Goal: Transaction & Acquisition: Purchase product/service

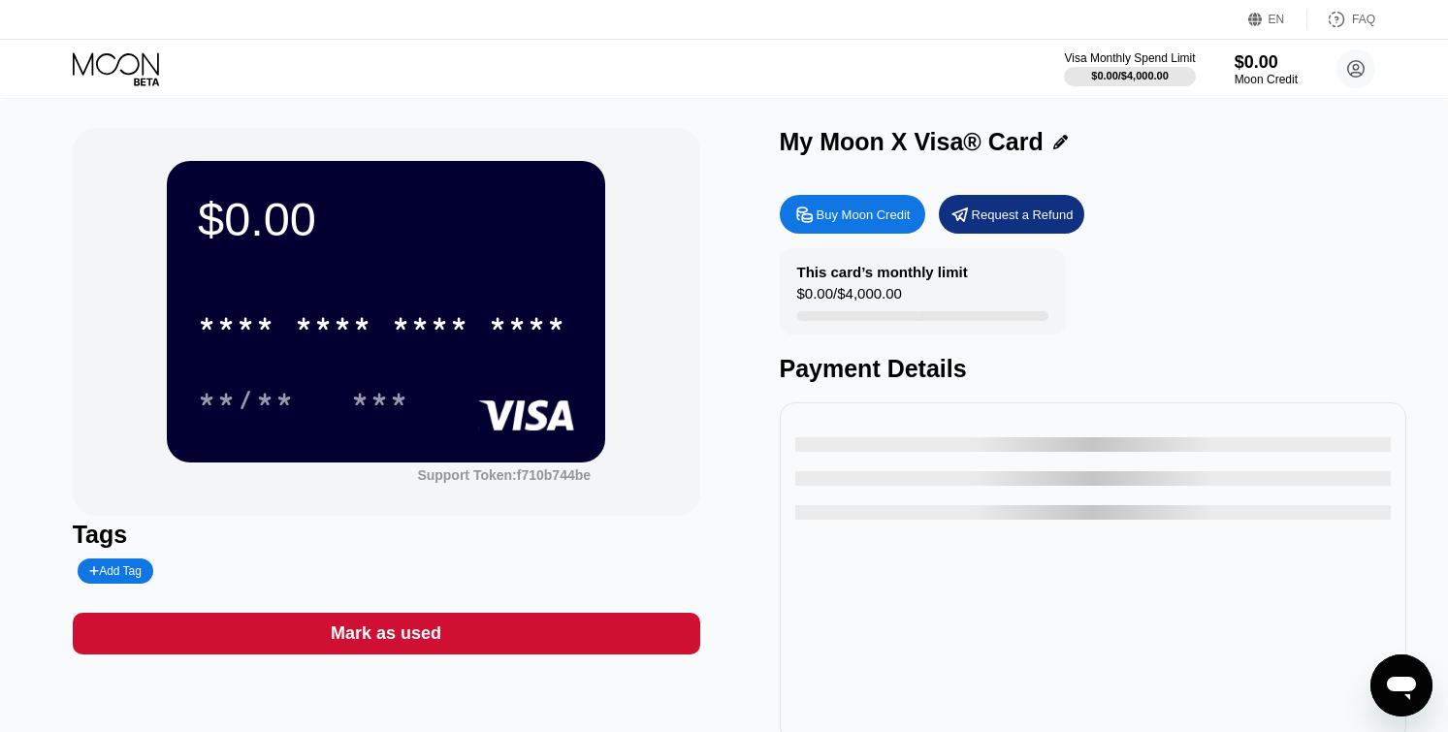
click at [1415, 681] on icon "Apri finestra di messaggistica" at bounding box center [1401, 688] width 29 height 23
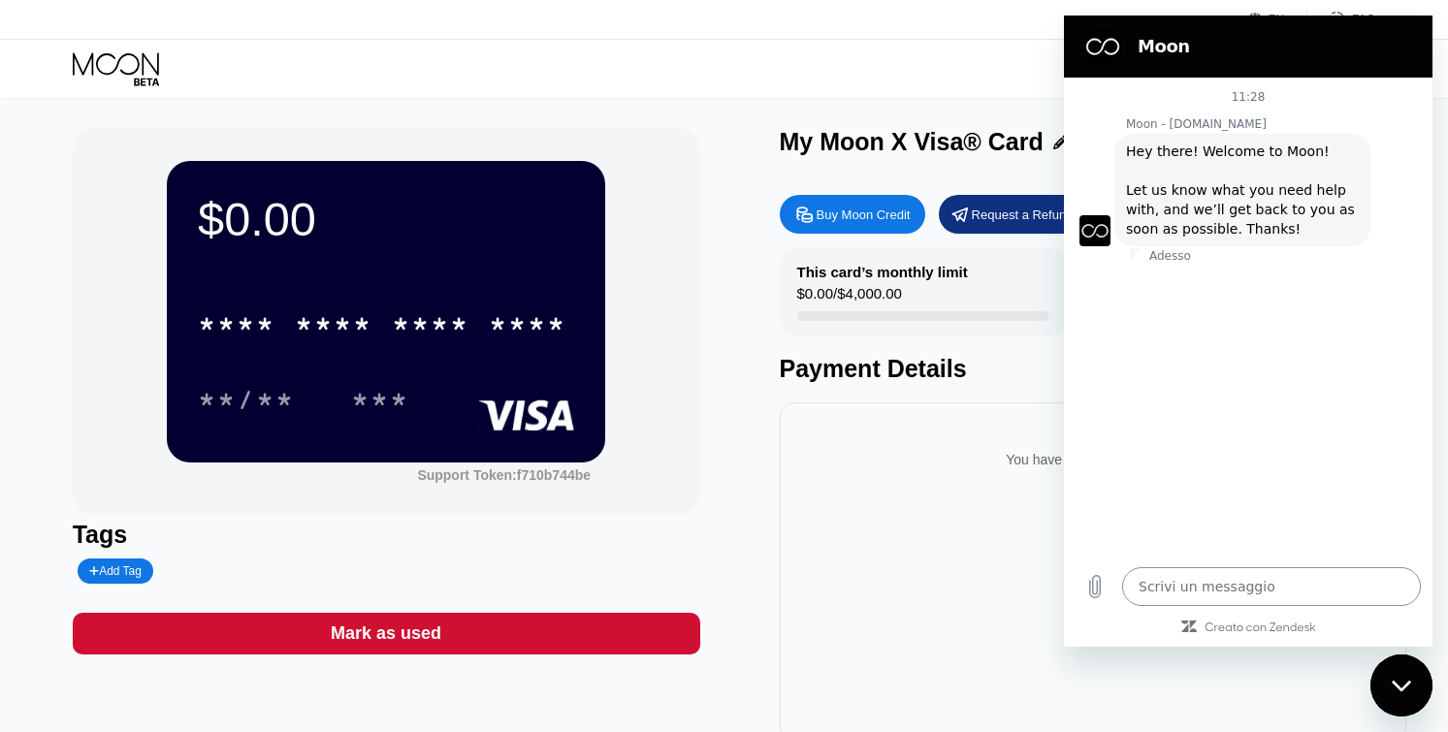
click at [1240, 592] on textarea at bounding box center [1271, 586] width 299 height 39
type textarea "x"
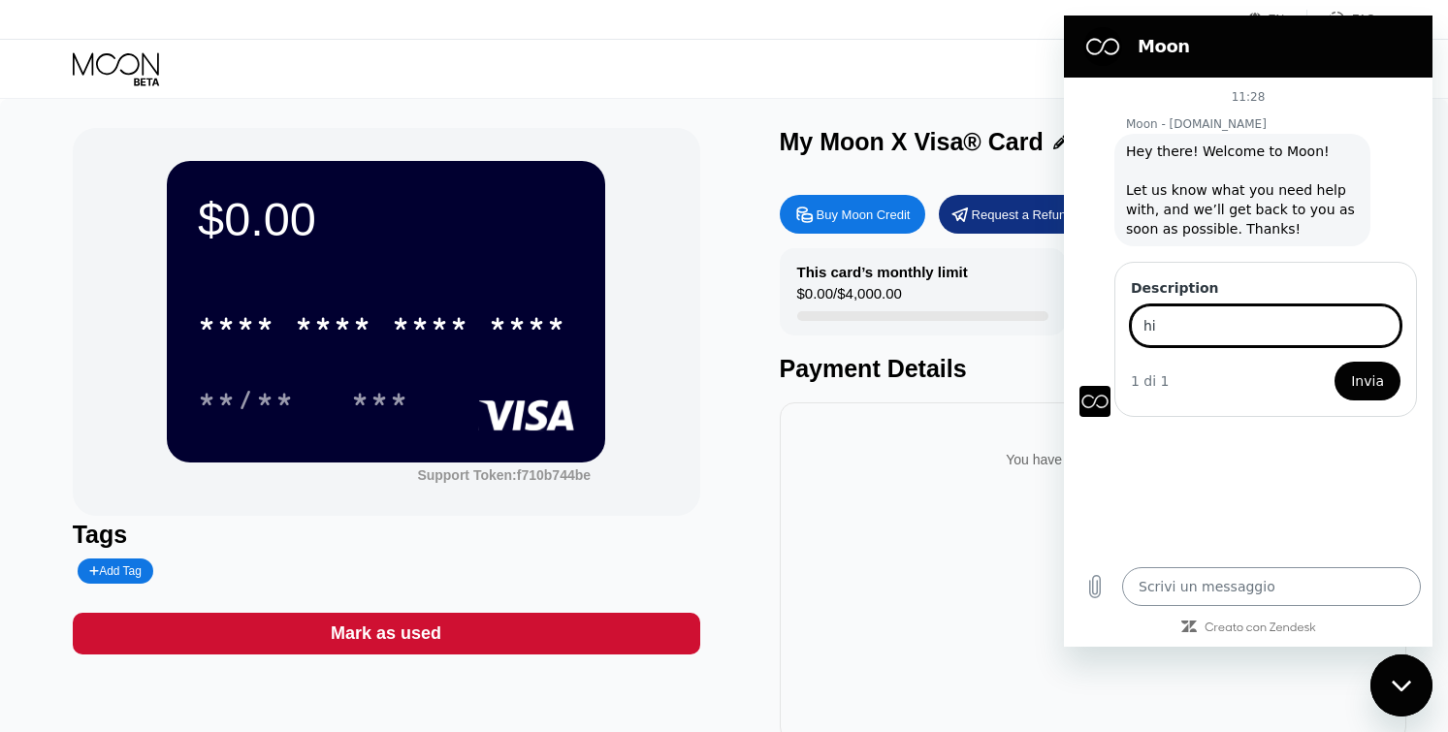
type input "h"
type input "can i use for histinger?"
click at [1369, 381] on button "Invia" at bounding box center [1367, 381] width 66 height 39
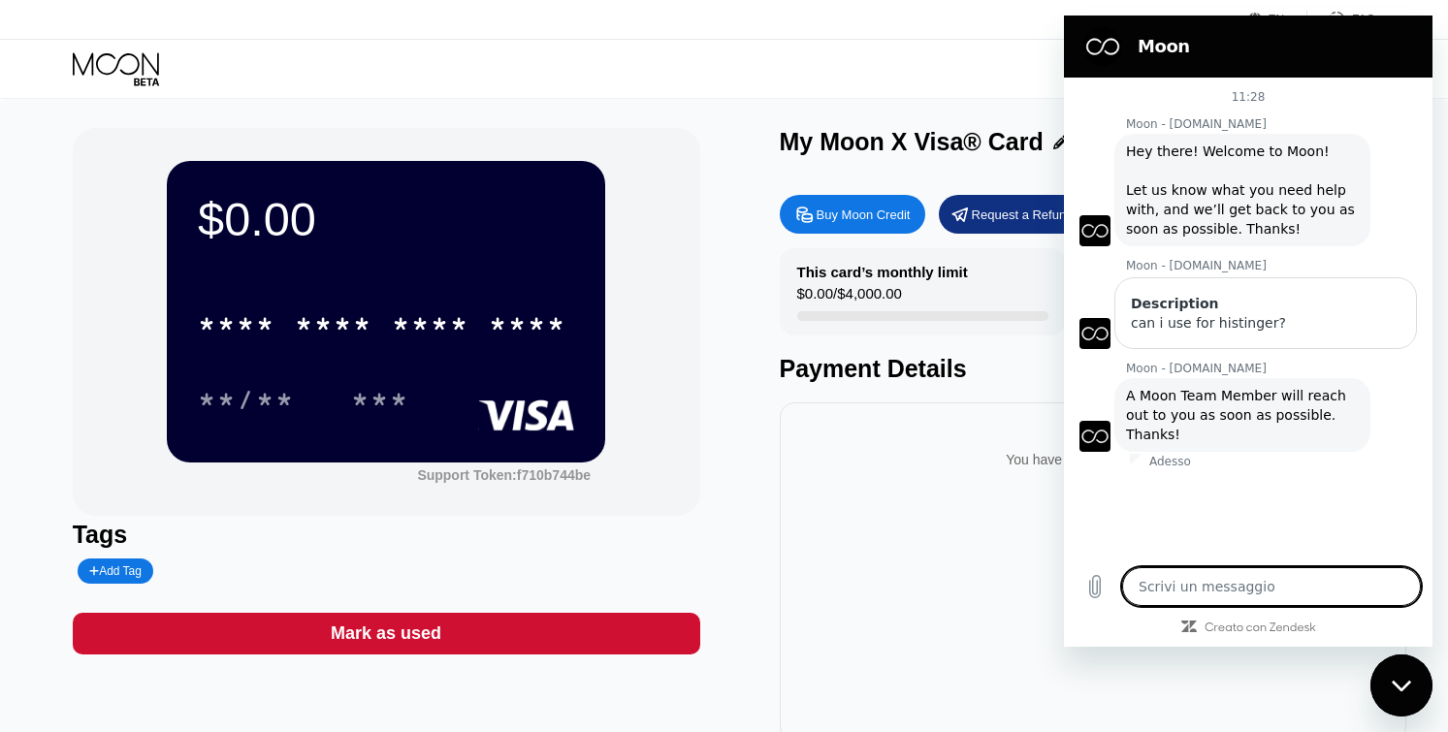
click at [1388, 659] on div "Chiudi la finestra di messaggistica" at bounding box center [1401, 685] width 58 height 58
type textarea "x"
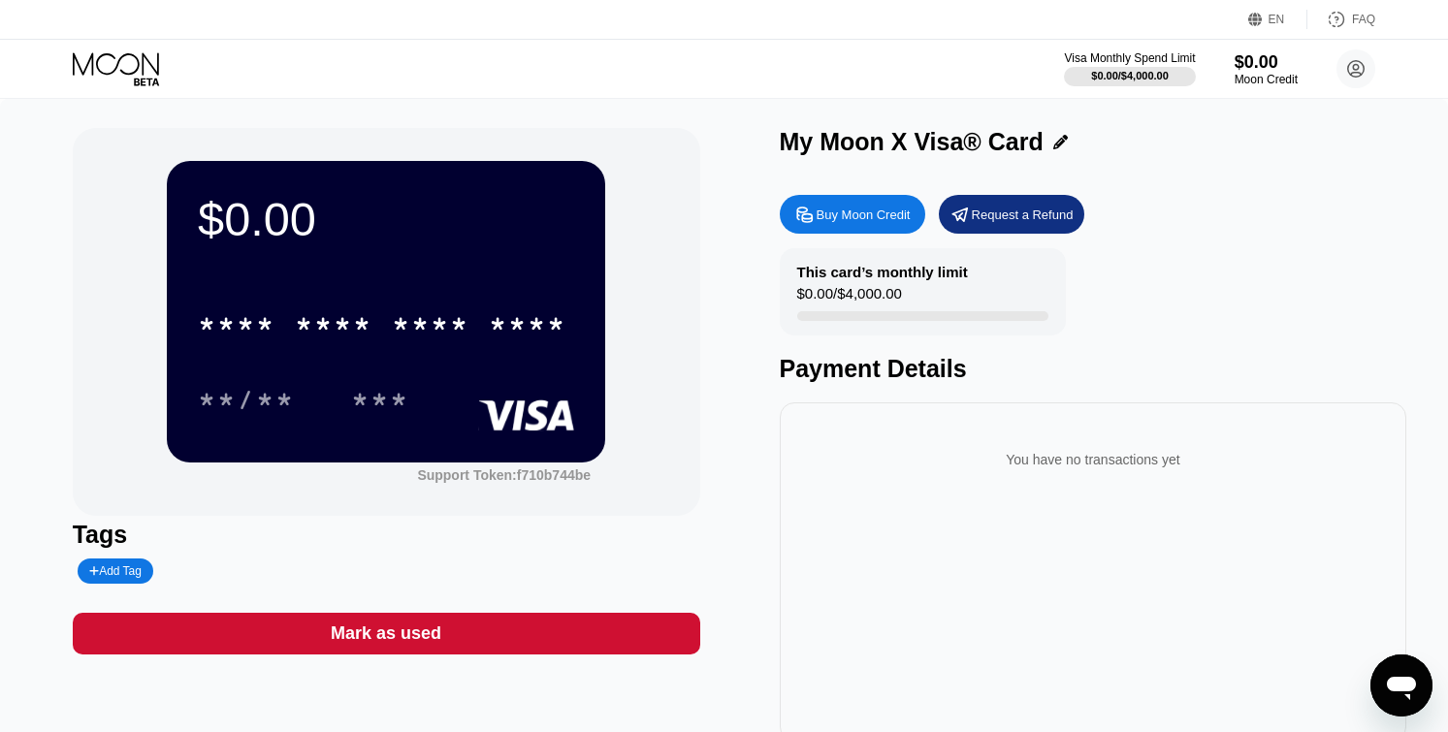
click at [142, 74] on icon at bounding box center [118, 69] width 90 height 34
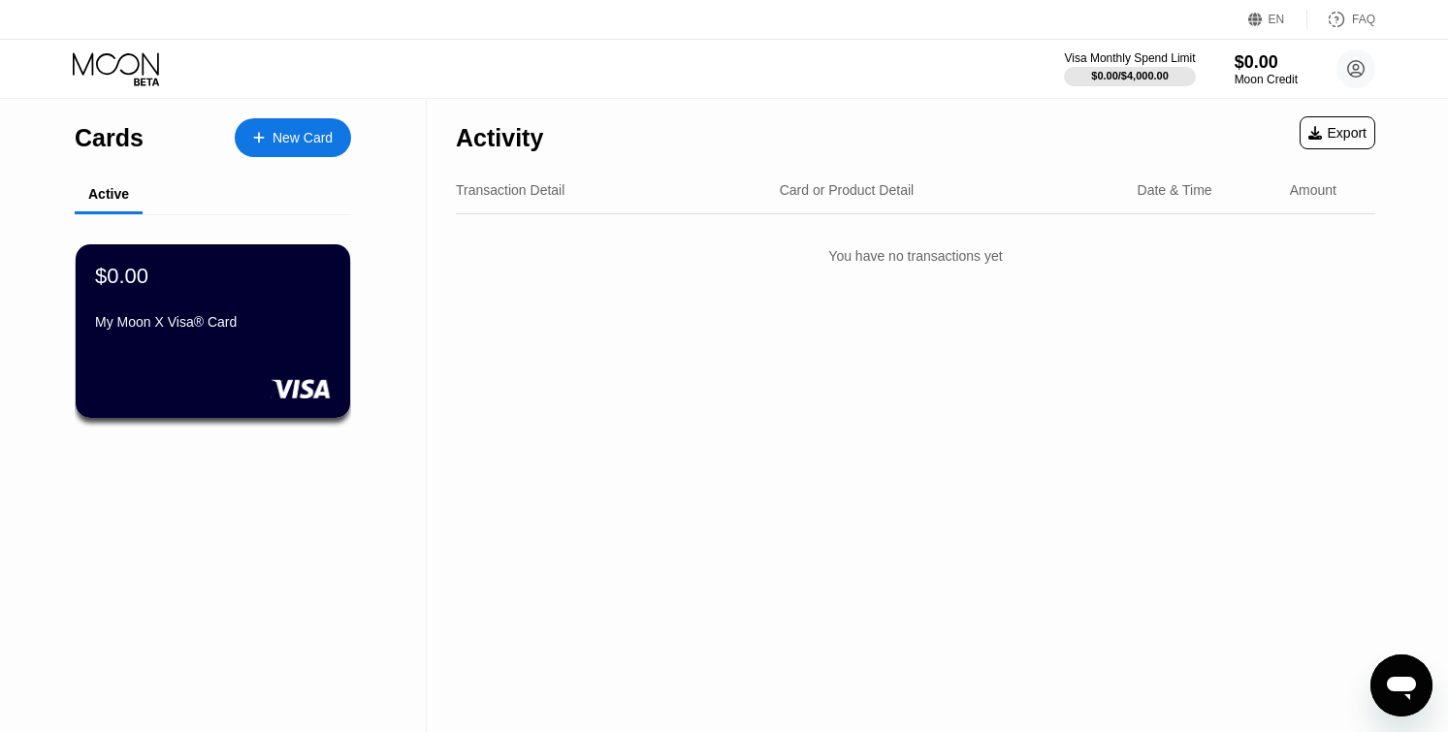
click at [149, 72] on icon at bounding box center [118, 69] width 90 height 34
click at [242, 303] on div "$0.00 My Moon X Visa® Card" at bounding box center [213, 300] width 238 height 75
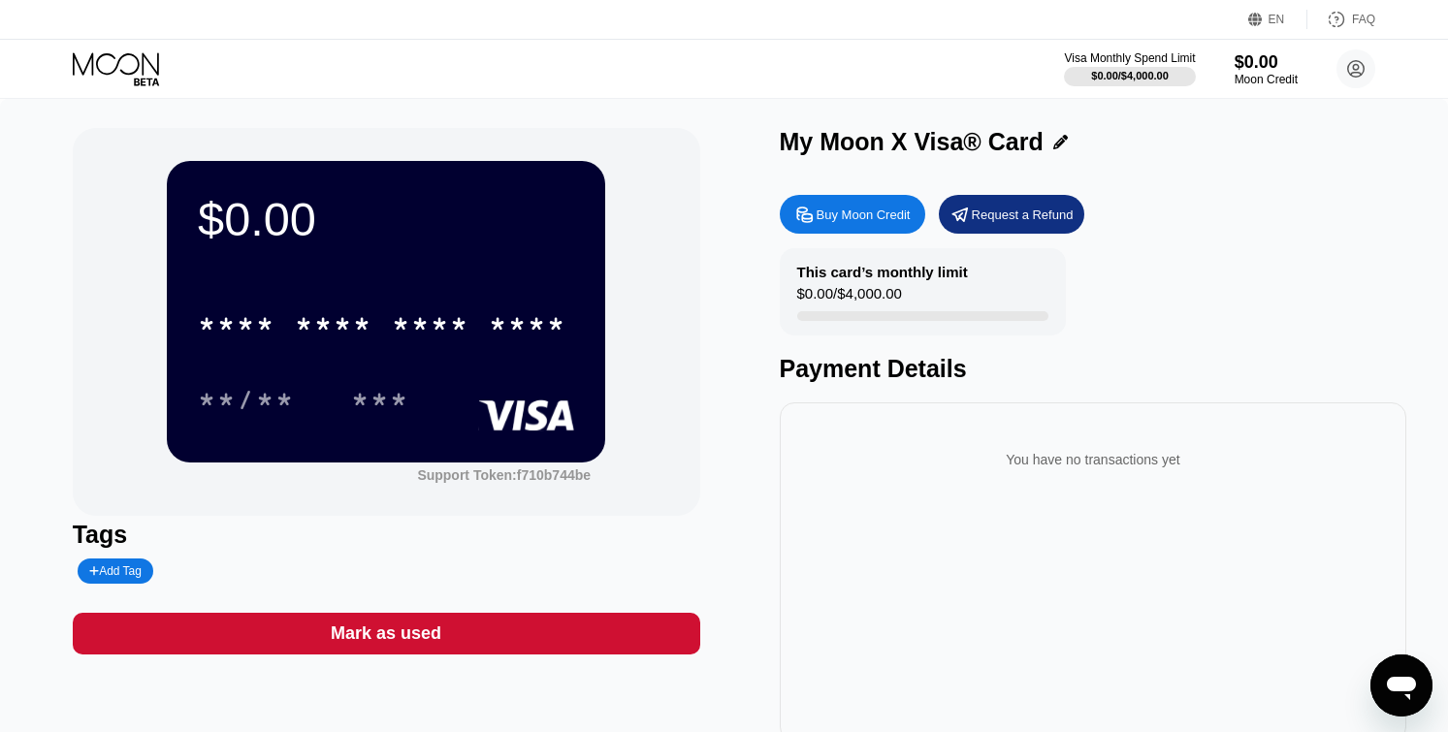
click at [840, 221] on div "Buy Moon Credit" at bounding box center [863, 215] width 94 height 16
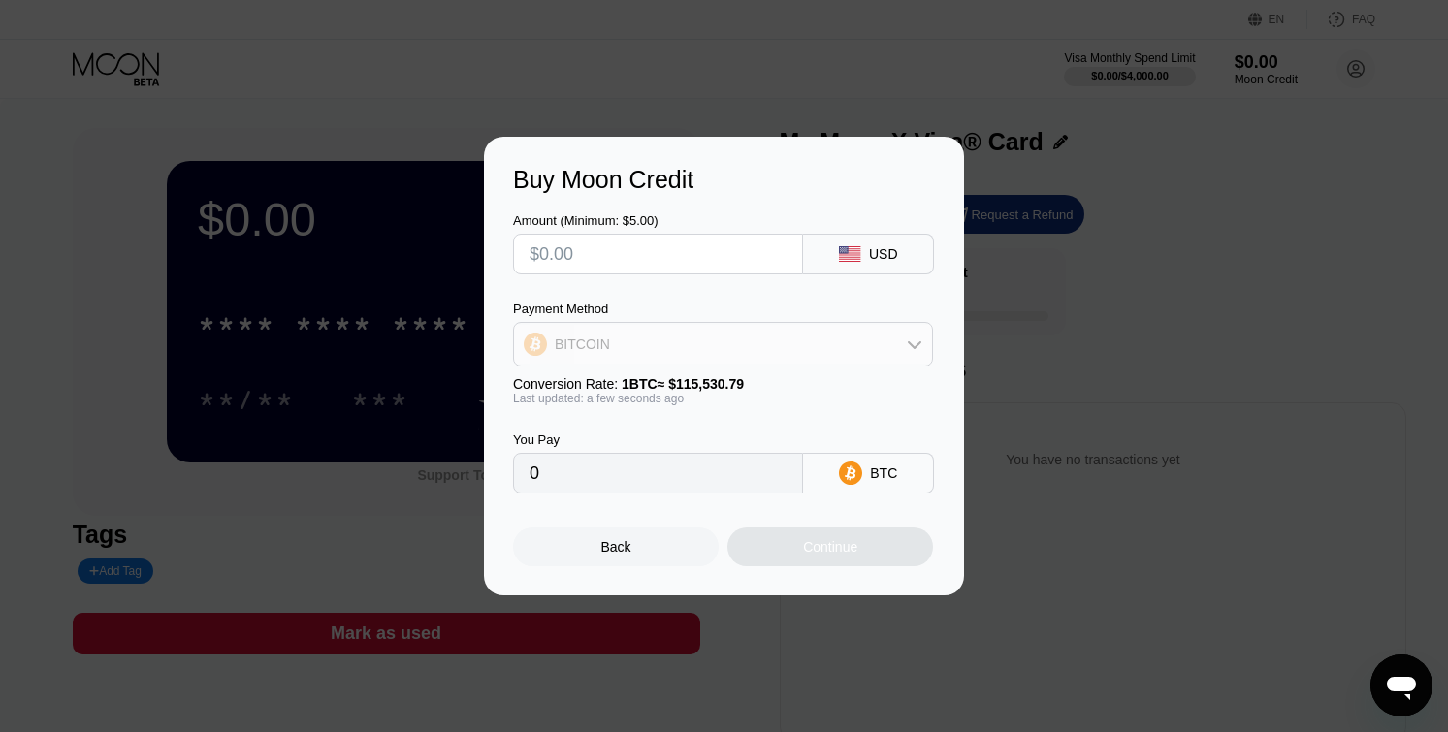
click at [839, 344] on div "BITCOIN" at bounding box center [723, 344] width 418 height 39
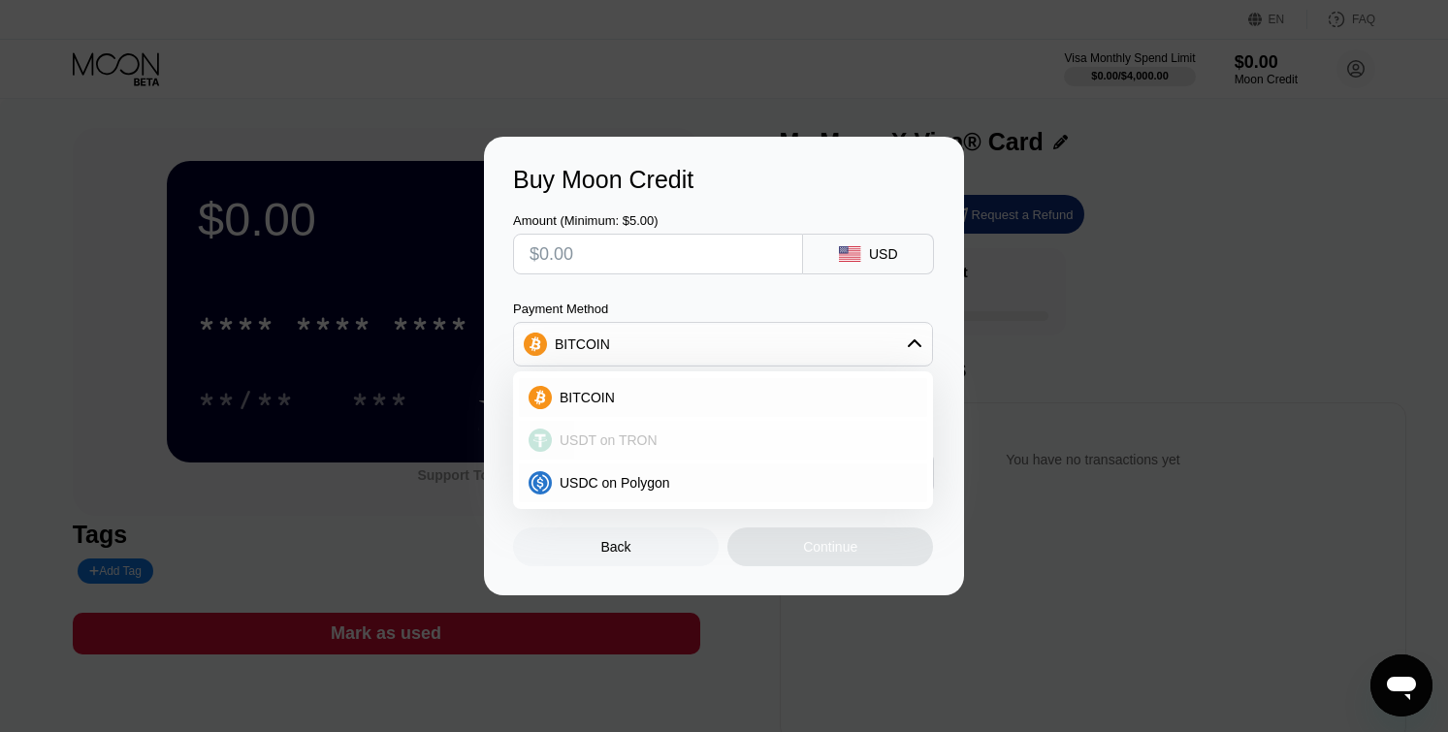
click at [692, 439] on div "USDT on TRON" at bounding box center [735, 440] width 366 height 16
type input "0.00"
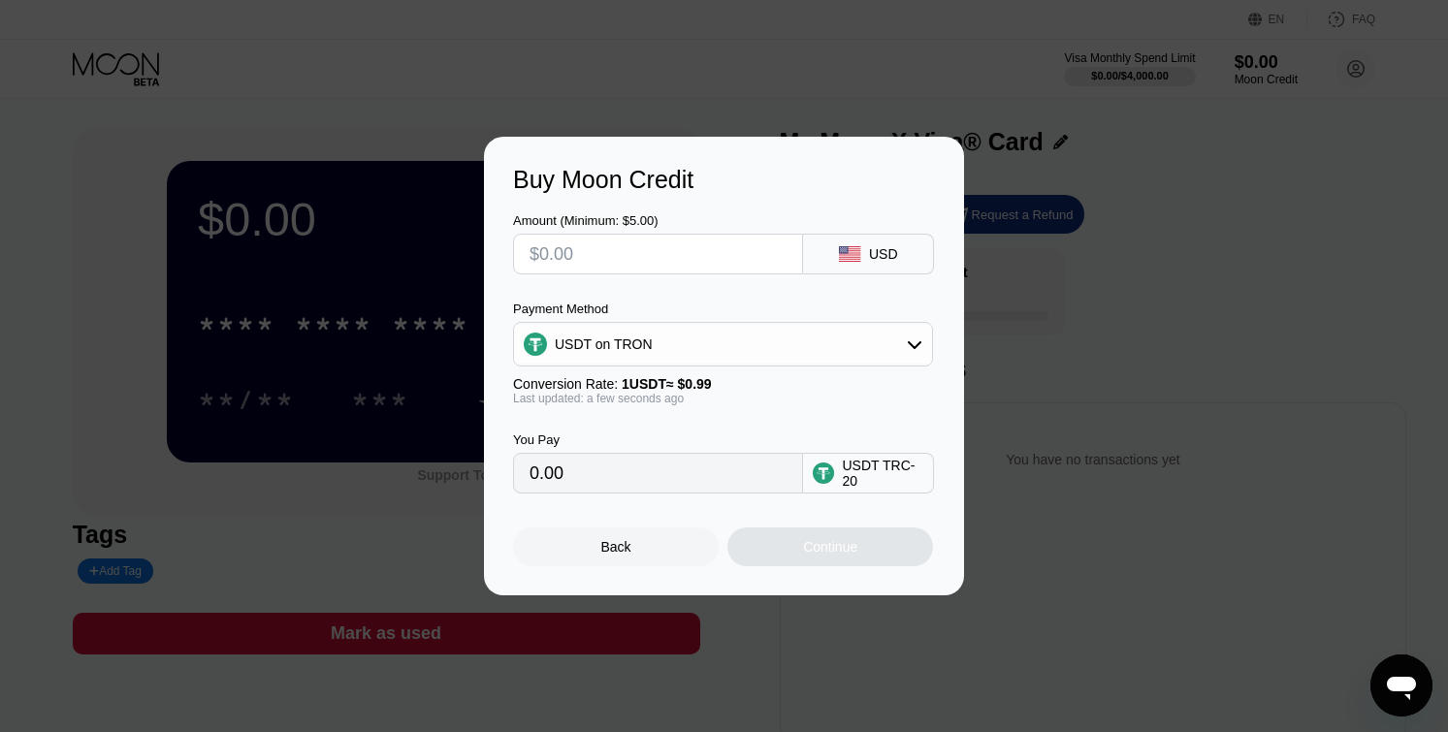
click at [653, 249] on input "text" at bounding box center [657, 254] width 257 height 39
type input "$1"
type input "1.01"
type input "$10"
type input "10.10"
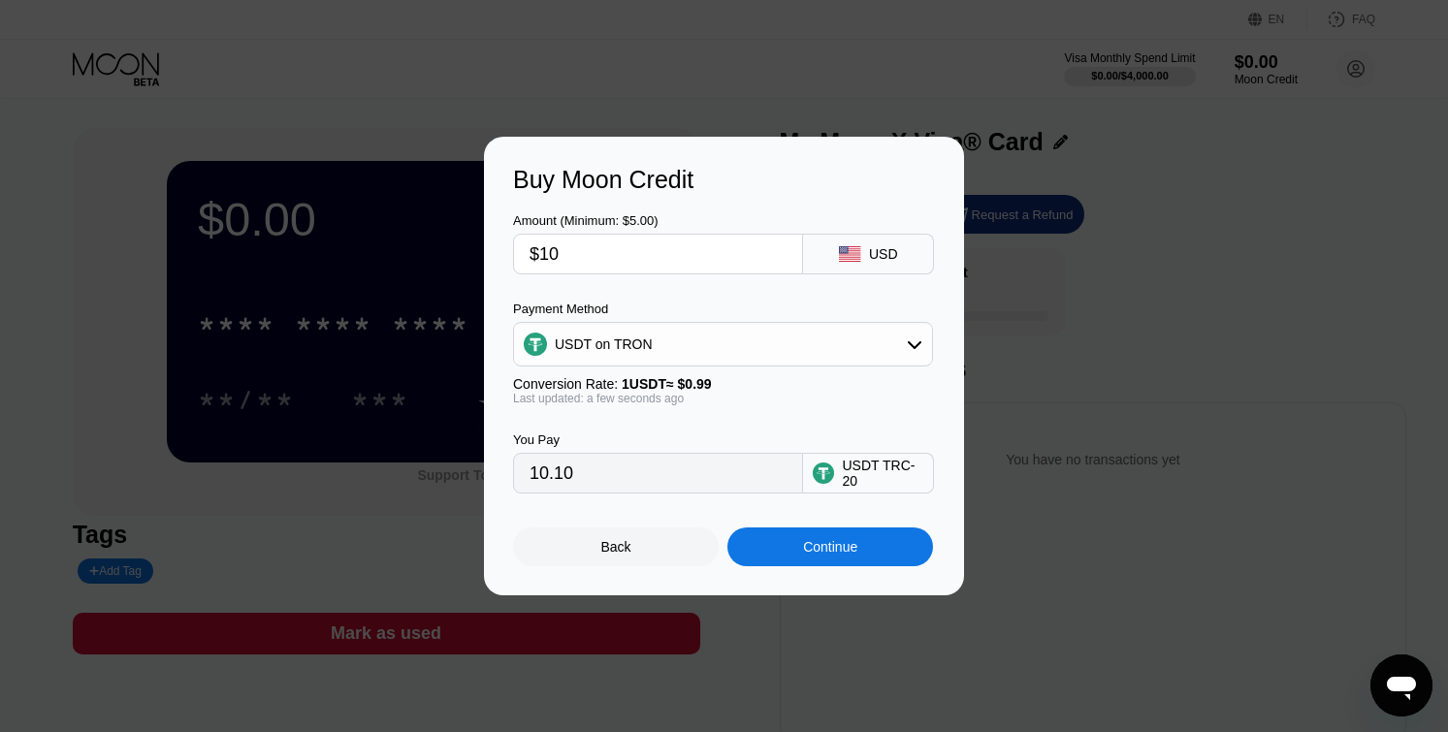
type input "$100"
type input "101.01"
type input "$10"
type input "10.10"
type input "$1"
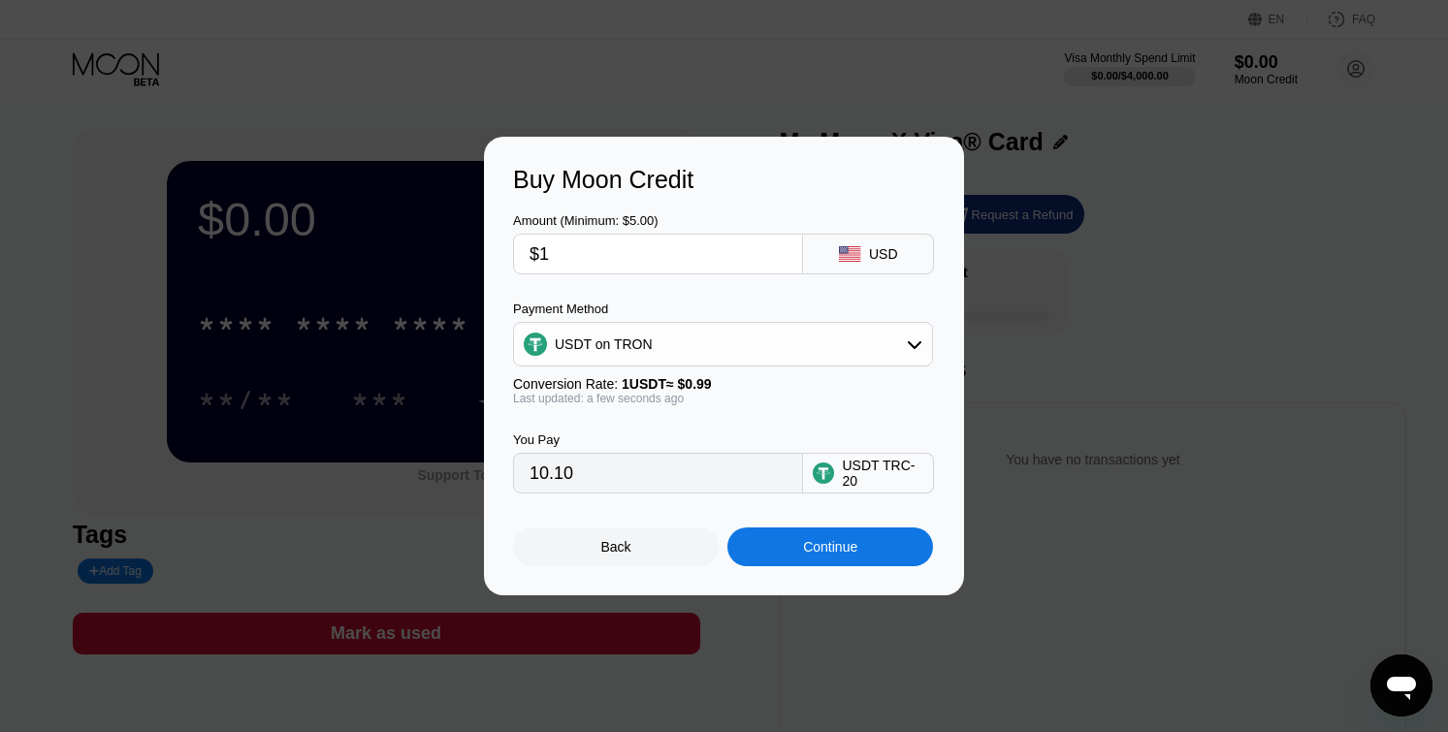
type input "1.01"
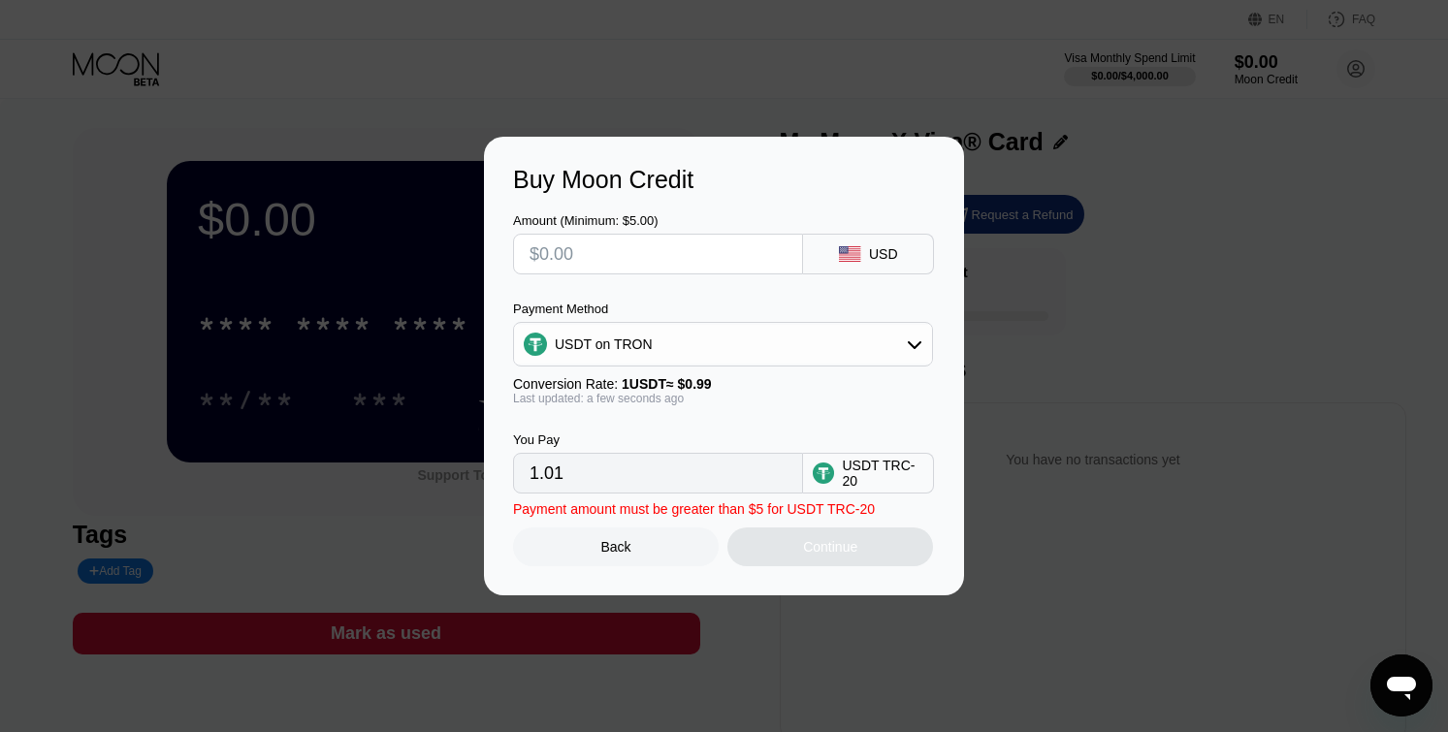
type input "0.00"
type input "$1"
type input "1.01"
type input "$10"
type input "10.10"
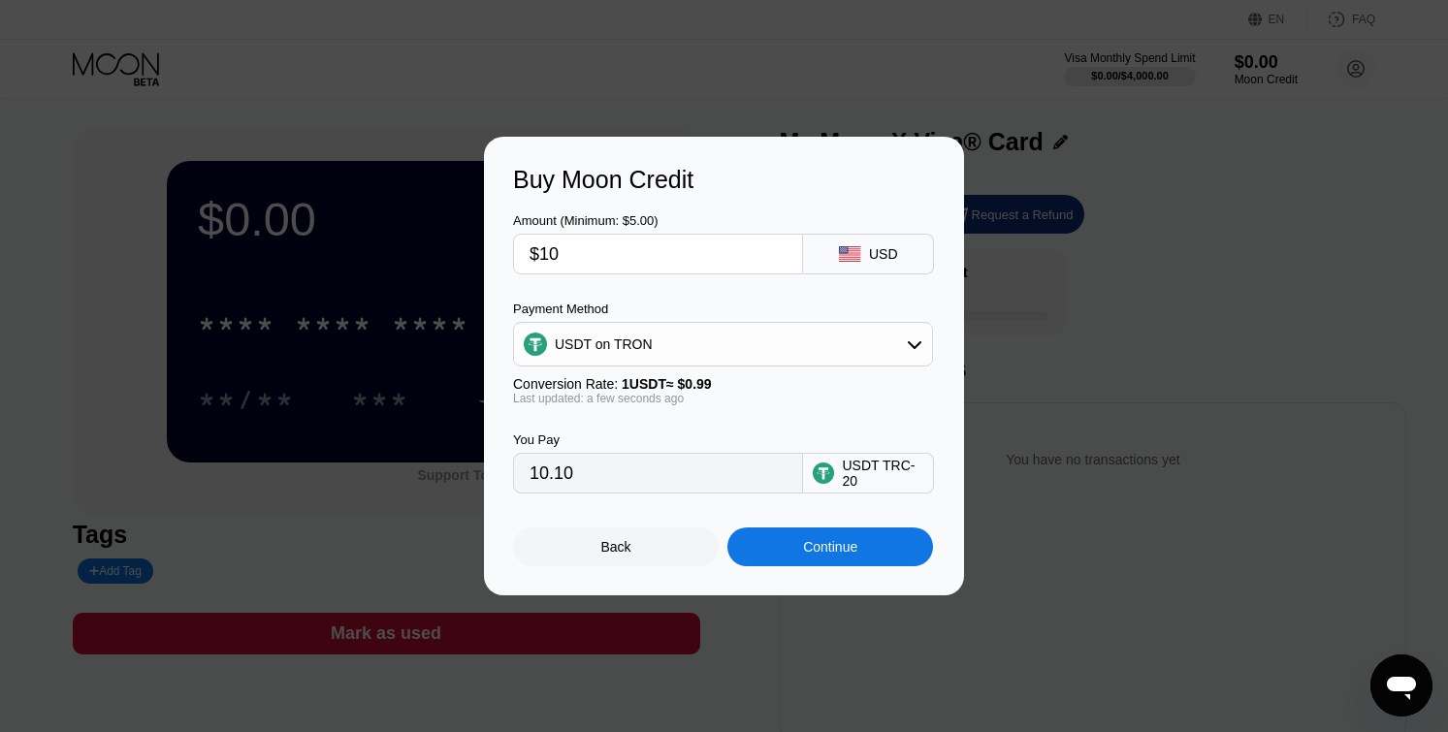
type input "$10"
click at [1220, 349] on div "Buy Moon Credit Amount (Minimum: $5.00) $10 USD Payment Method USDT on TRON Con…" at bounding box center [724, 366] width 1448 height 459
click at [1062, 513] on div "Buy Moon Credit Amount (Minimum: $5.00) $10 USD Payment Method USDT on TRON Con…" at bounding box center [724, 366] width 1448 height 459
click at [582, 552] on div "Back" at bounding box center [616, 547] width 206 height 39
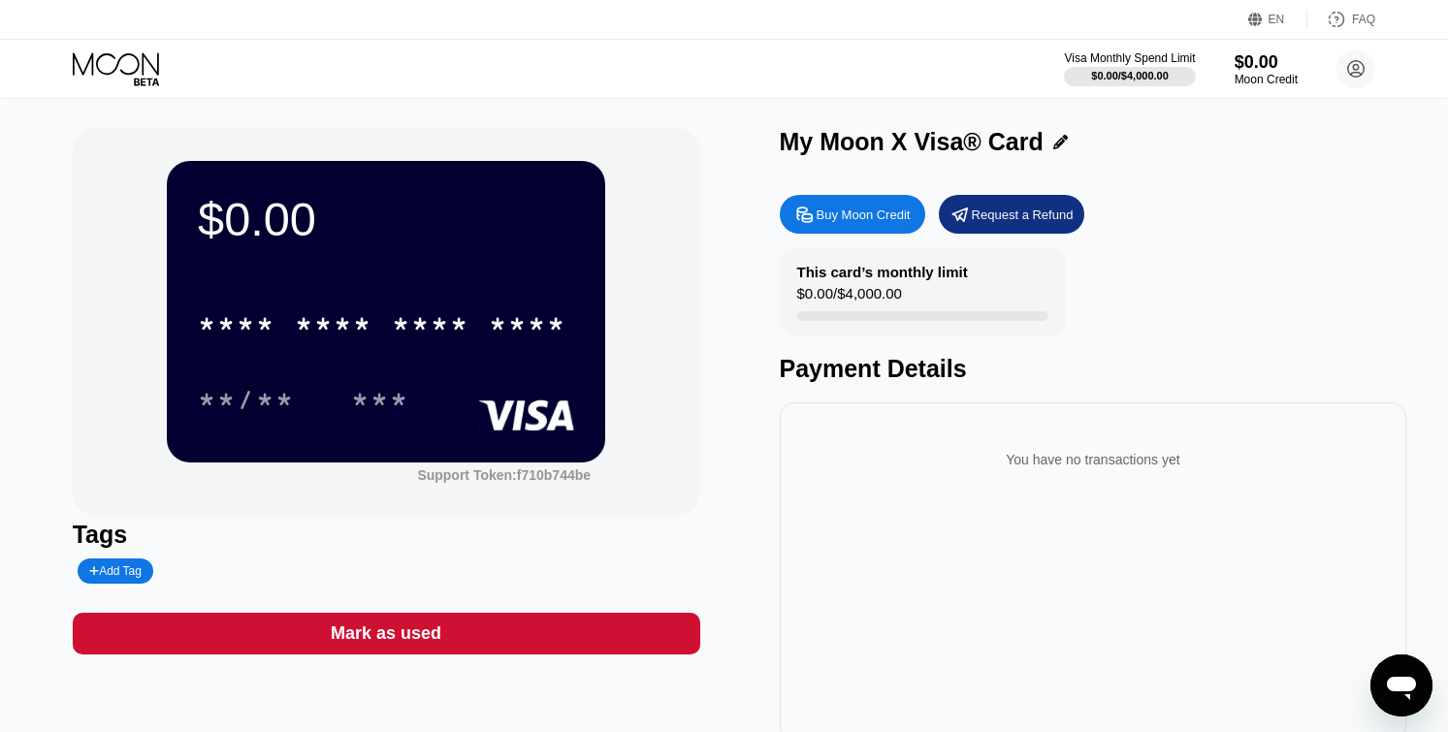
scroll to position [125, 0]
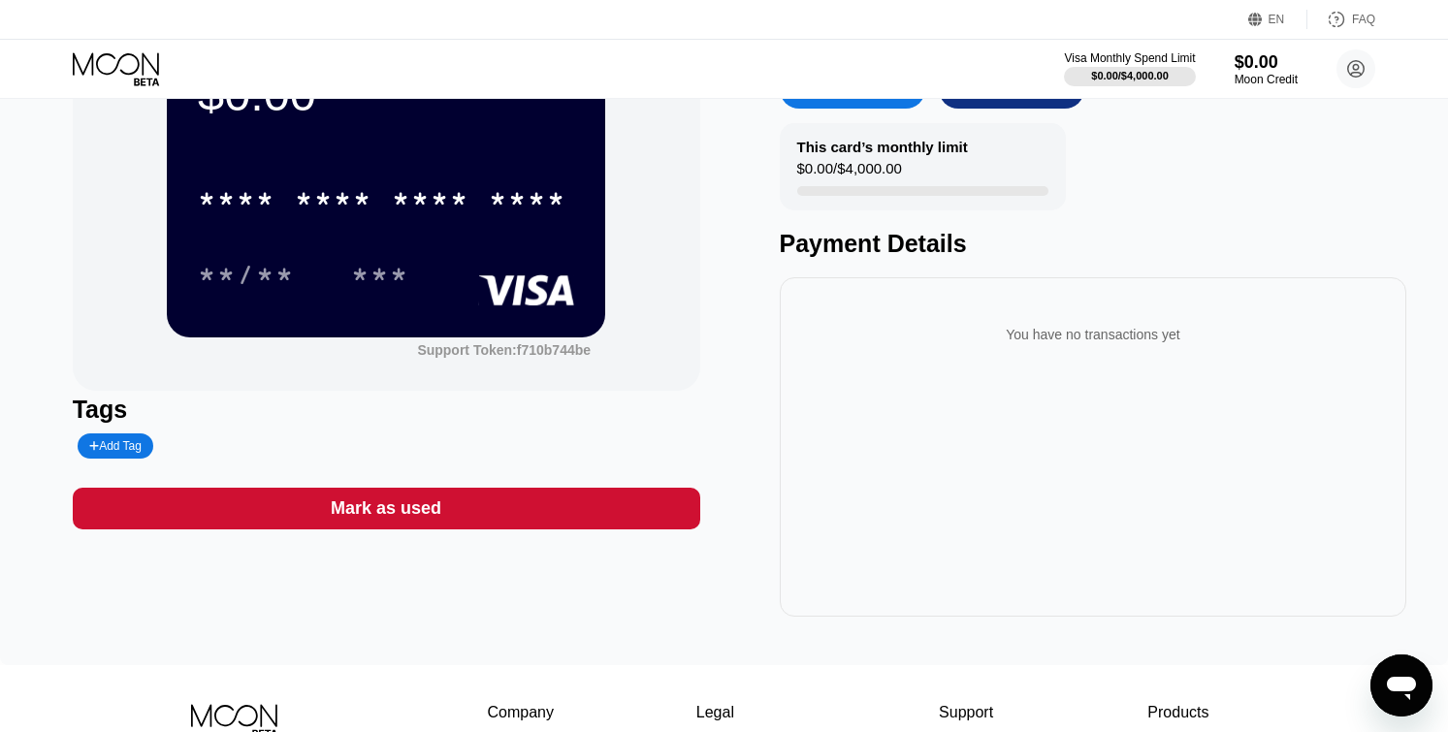
click at [91, 428] on div "Tags Add Tag" at bounding box center [386, 427] width 627 height 63
click at [100, 413] on div "Tags" at bounding box center [386, 410] width 627 height 28
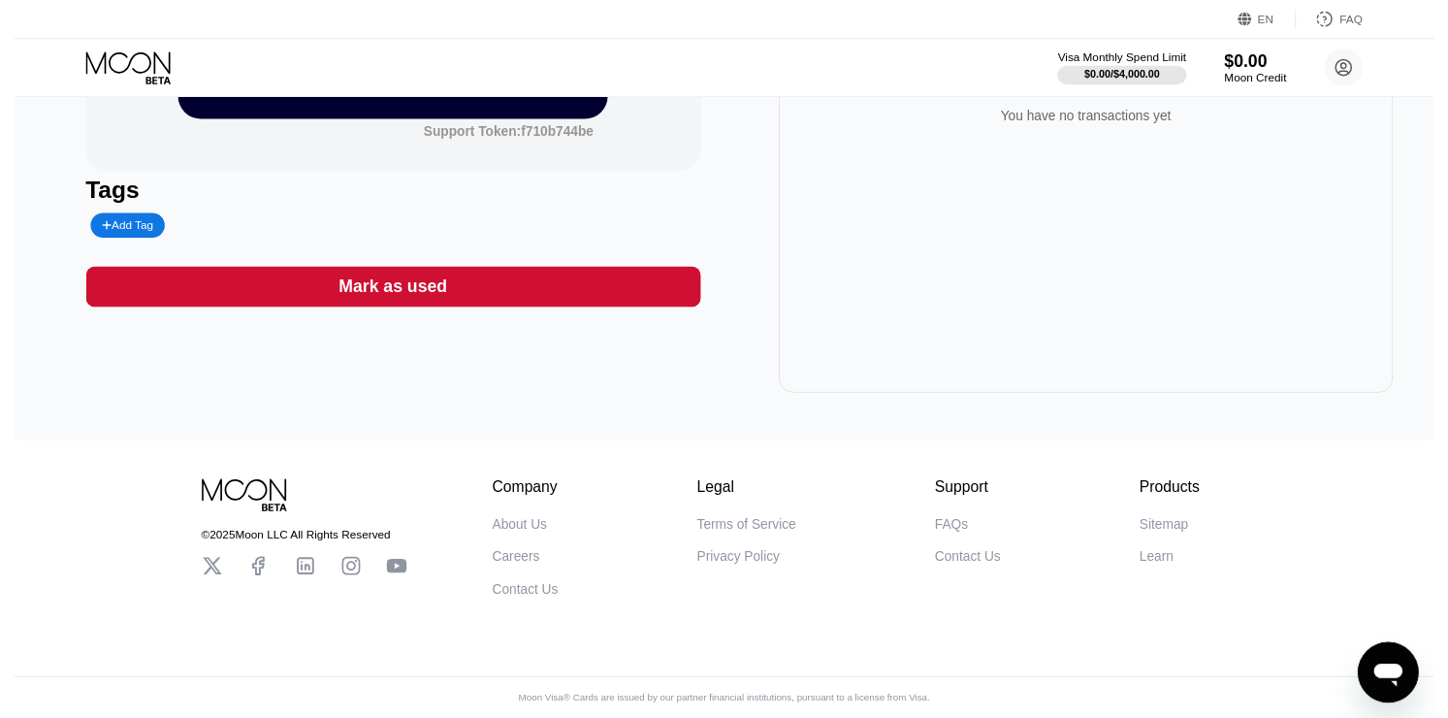
scroll to position [0, 0]
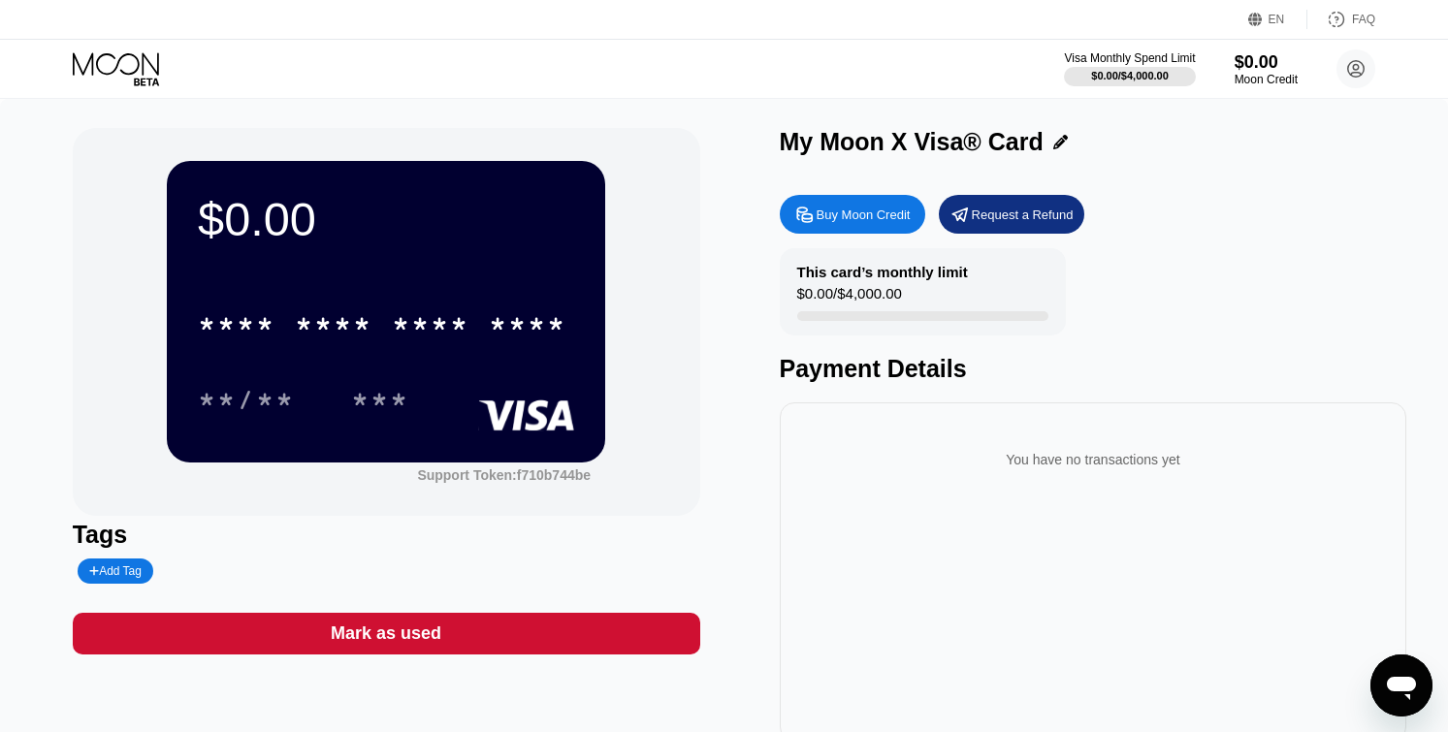
click at [144, 53] on icon at bounding box center [116, 63] width 86 height 22
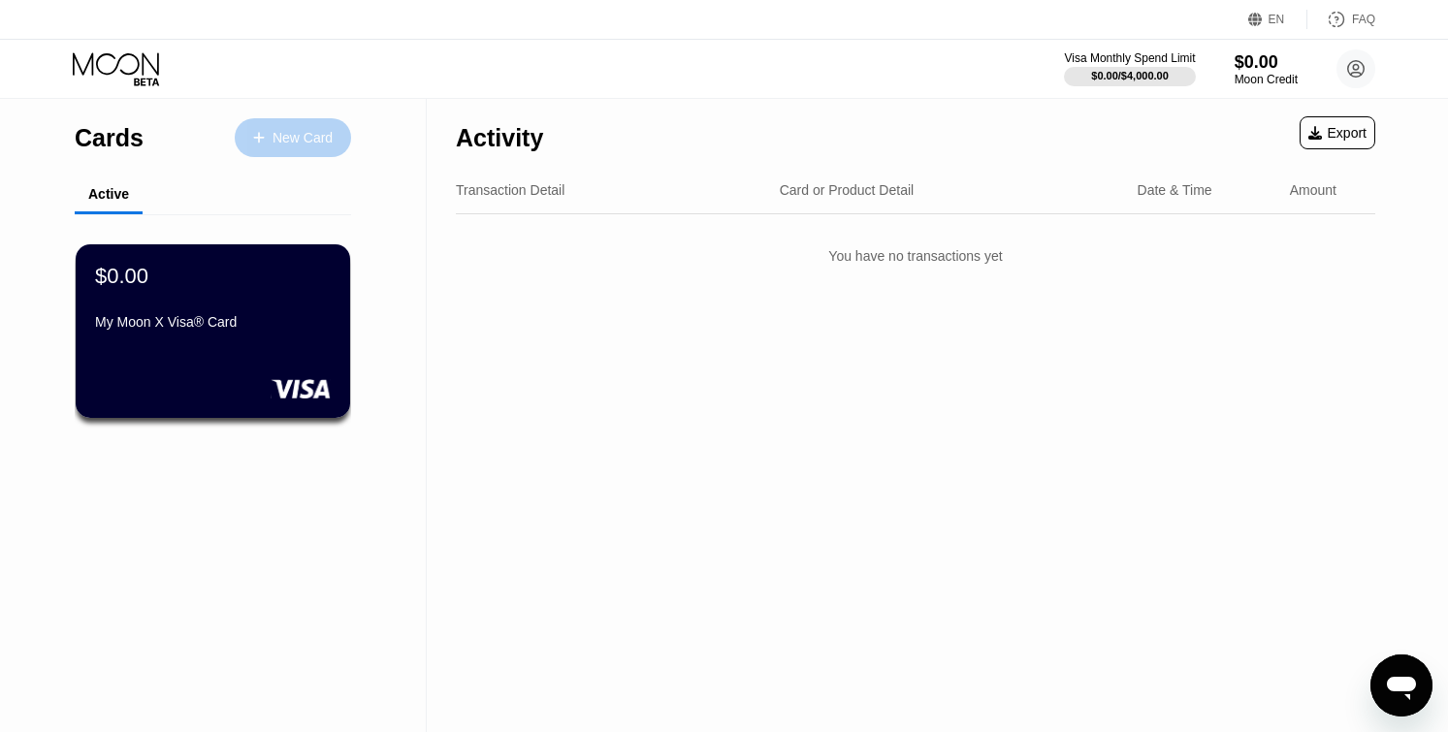
click at [285, 131] on div "New Card" at bounding box center [302, 138] width 60 height 16
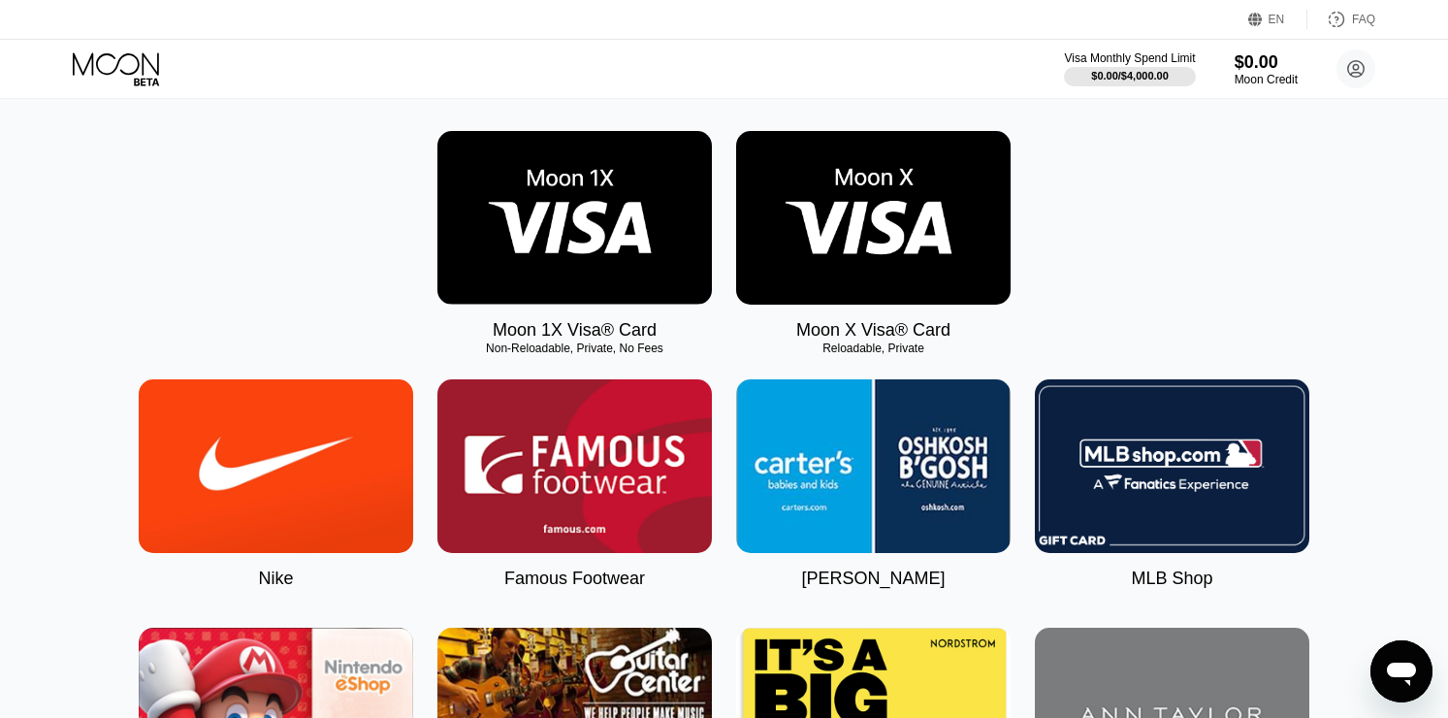
scroll to position [266, 0]
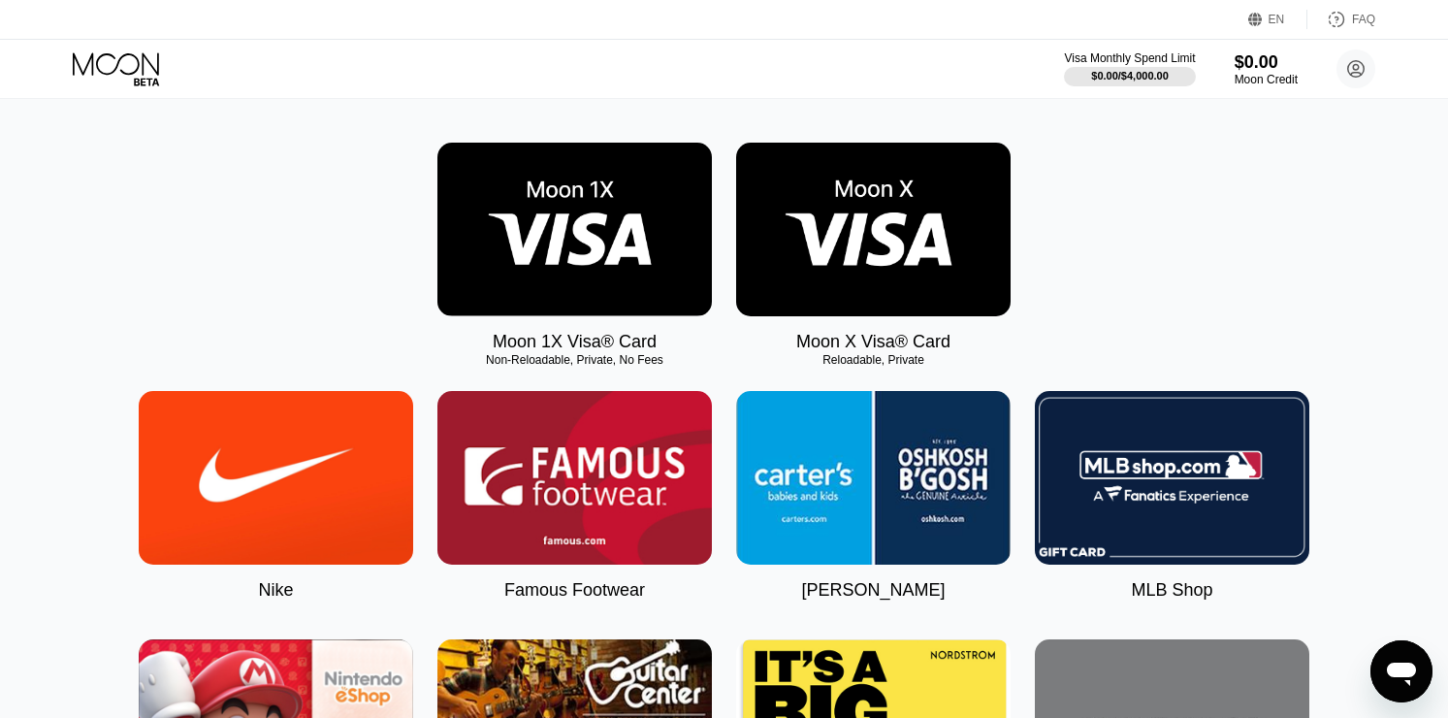
click at [842, 261] on img at bounding box center [873, 230] width 274 height 174
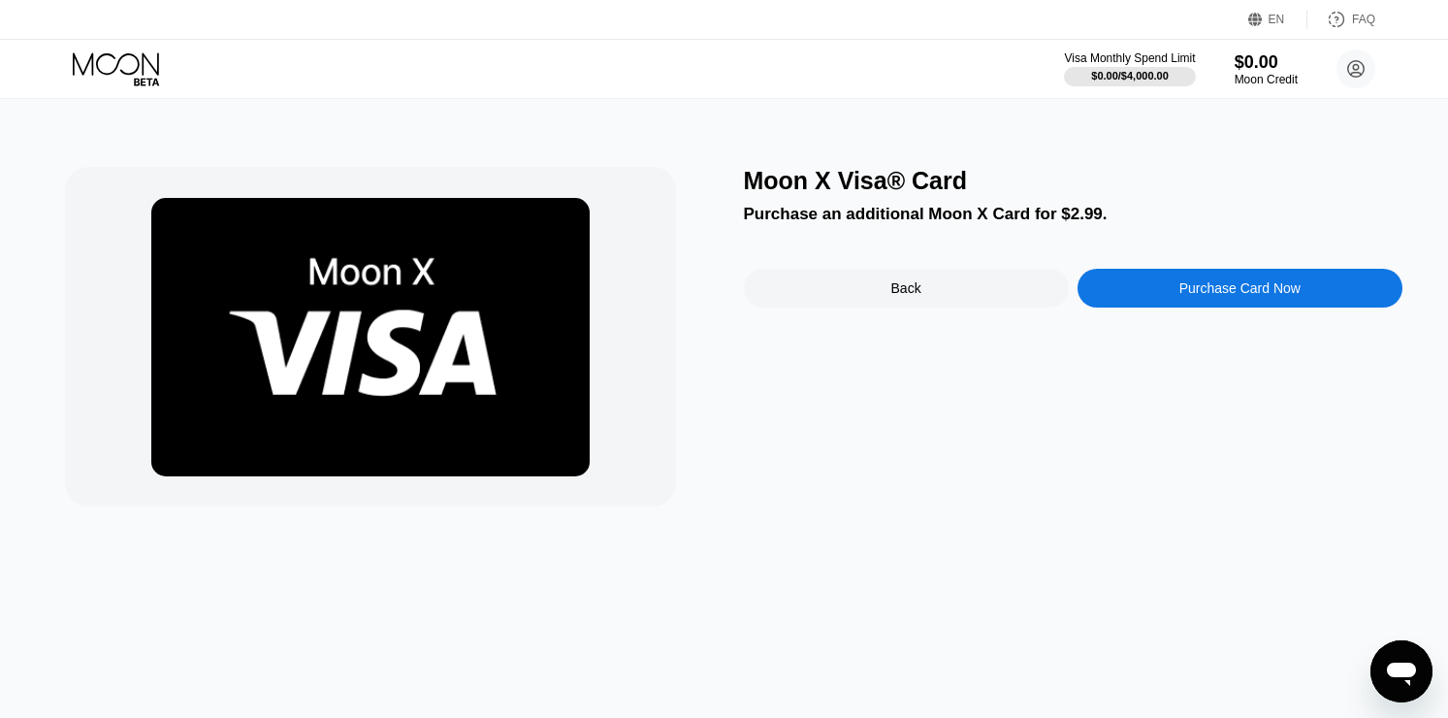
click at [857, 293] on div "Back" at bounding box center [906, 288] width 325 height 39
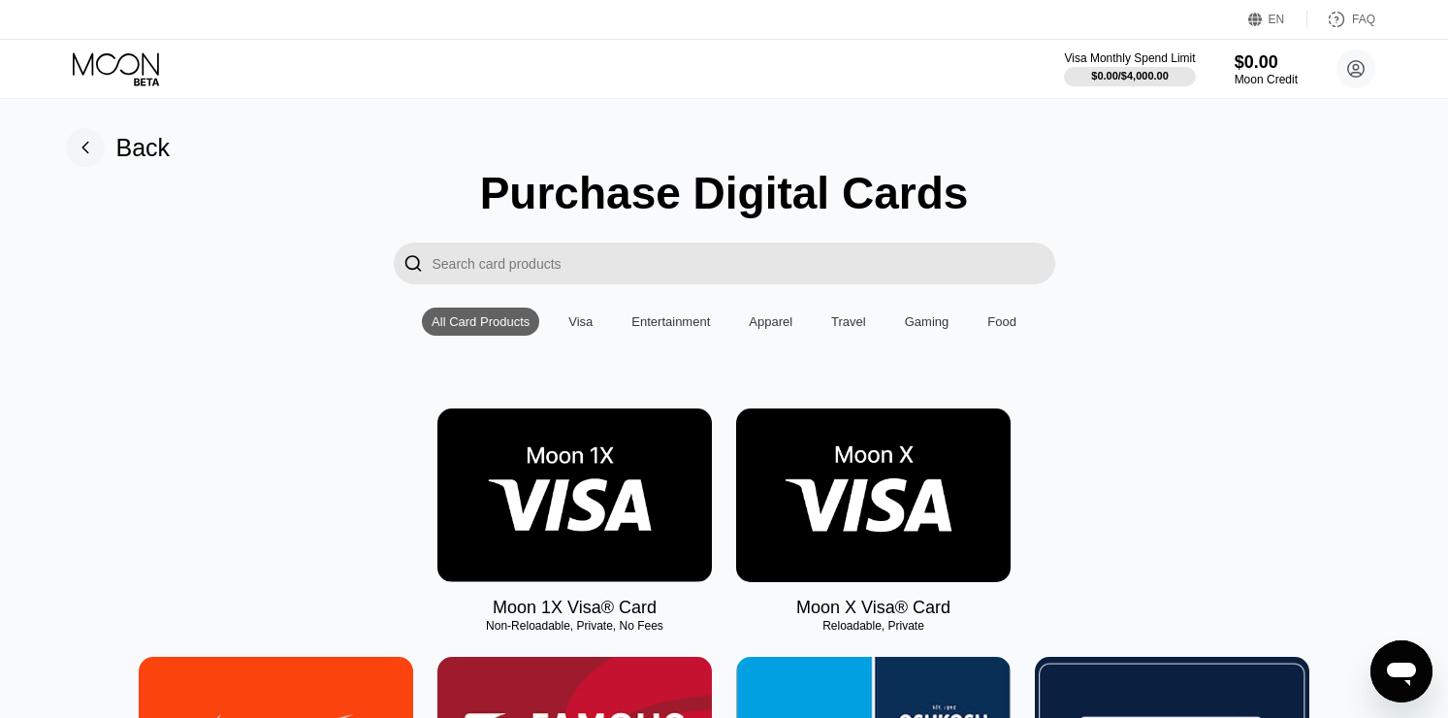
click at [611, 446] on img at bounding box center [574, 495] width 274 height 174
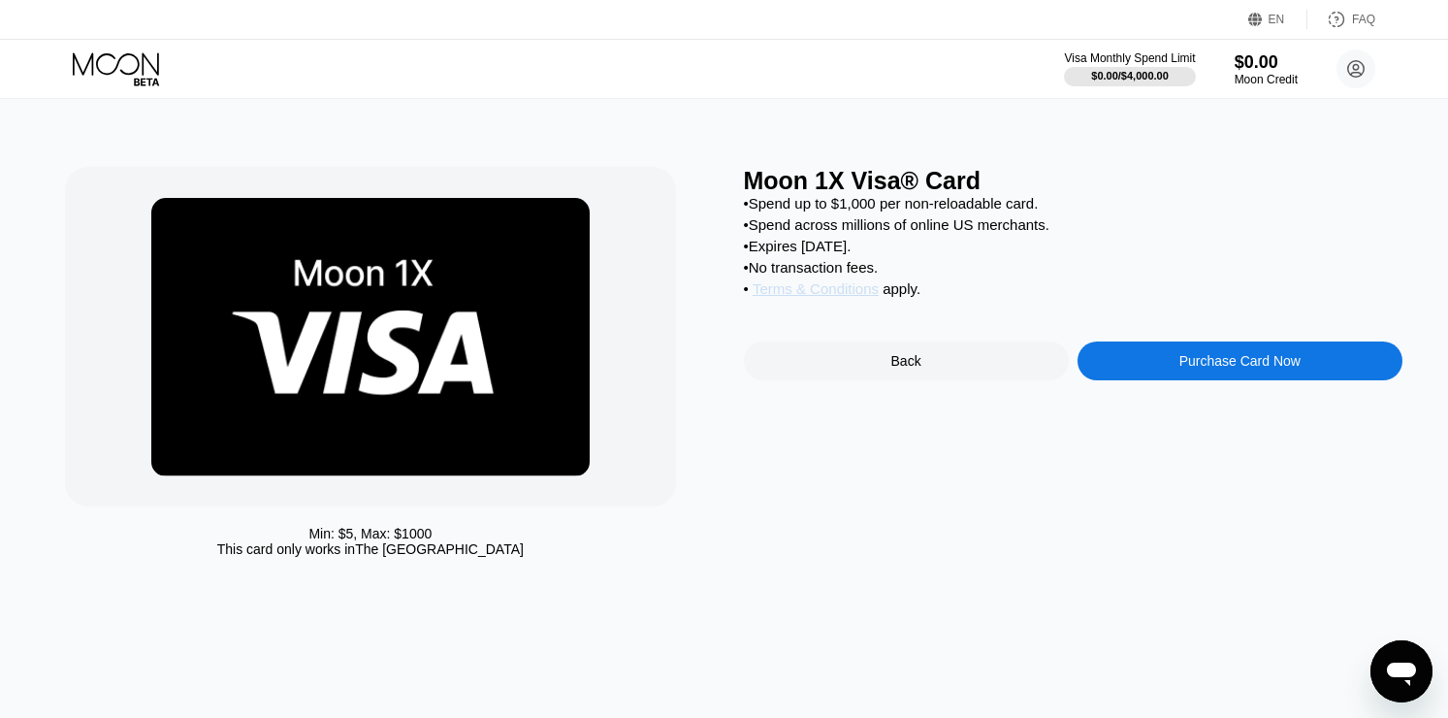
click at [851, 288] on span "Terms & Conditions" at bounding box center [815, 288] width 126 height 16
click at [1419, 666] on div "Apri finestra di messaggistica" at bounding box center [1401, 671] width 58 height 58
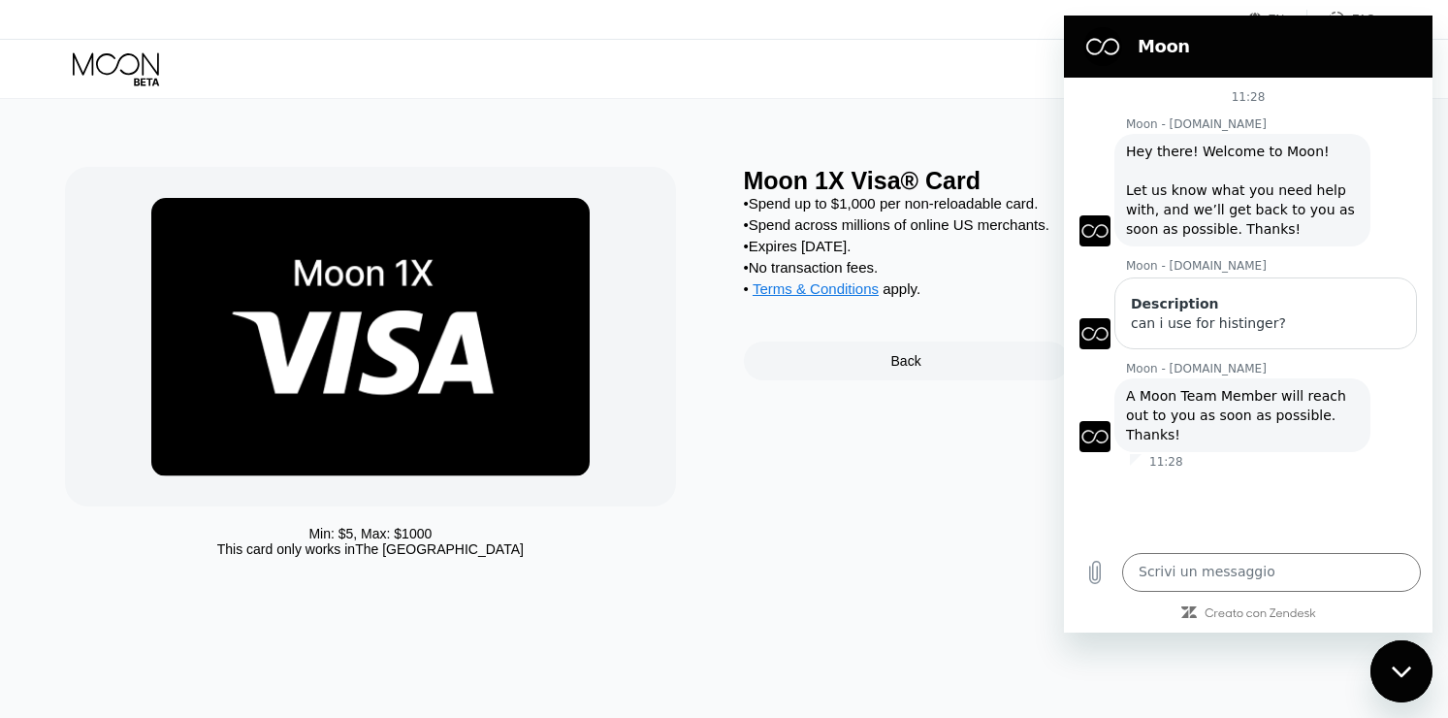
click at [1390, 656] on div "Chiudi la finestra di messaggistica" at bounding box center [1401, 671] width 58 height 58
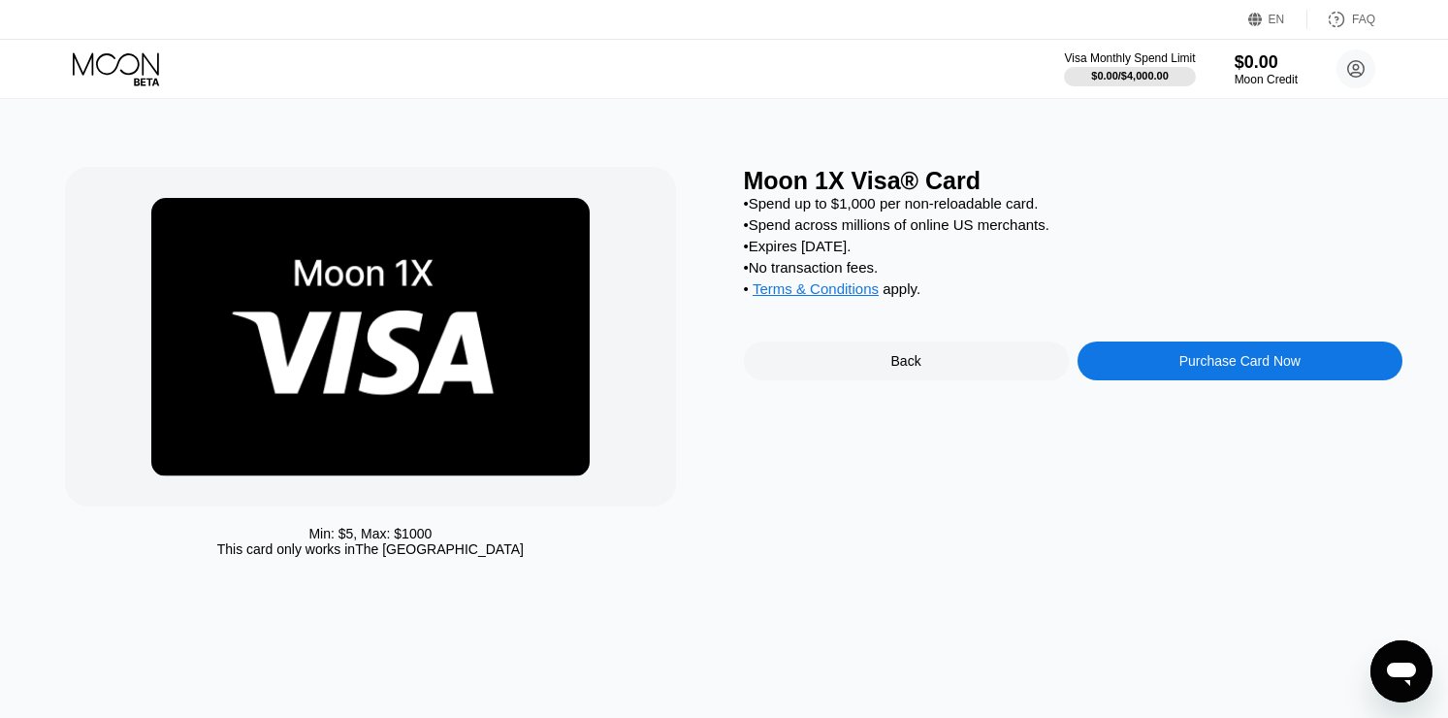
scroll to position [24, 0]
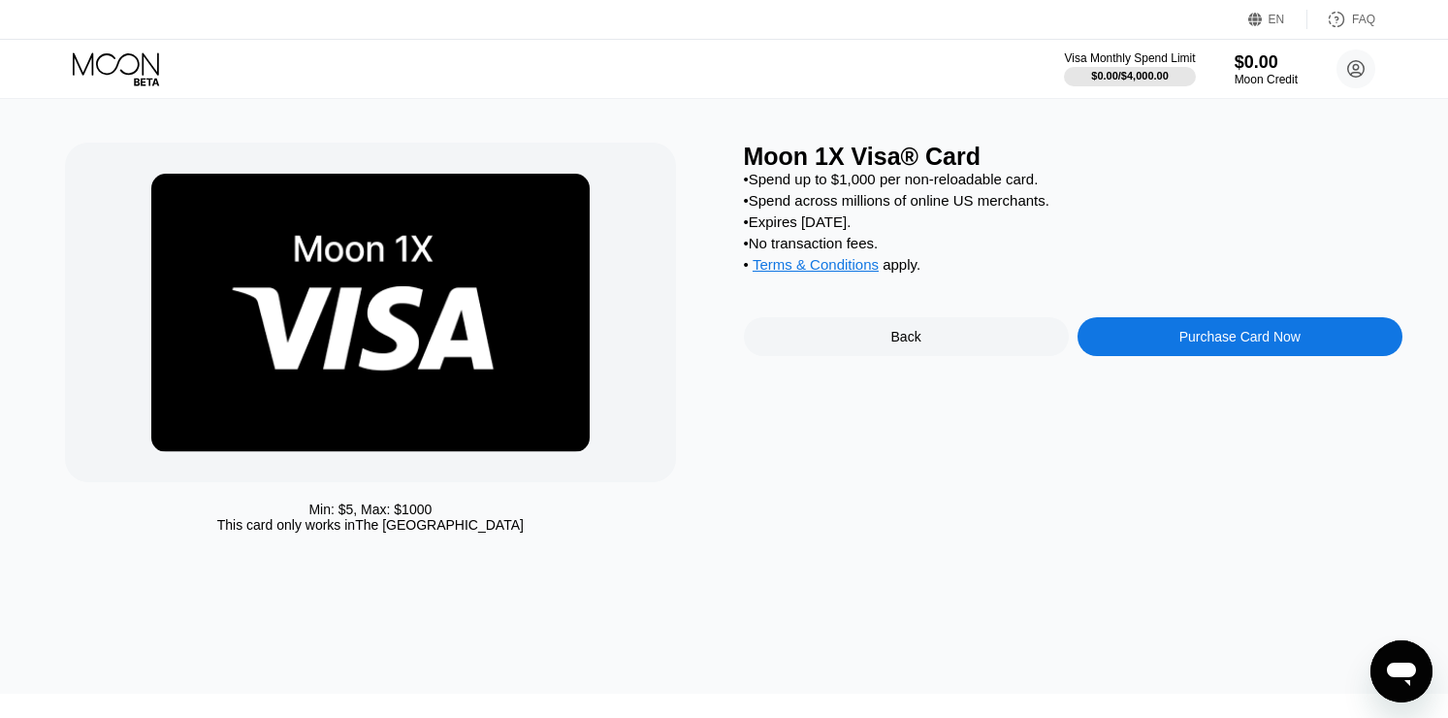
click at [855, 333] on div "Back" at bounding box center [906, 336] width 325 height 39
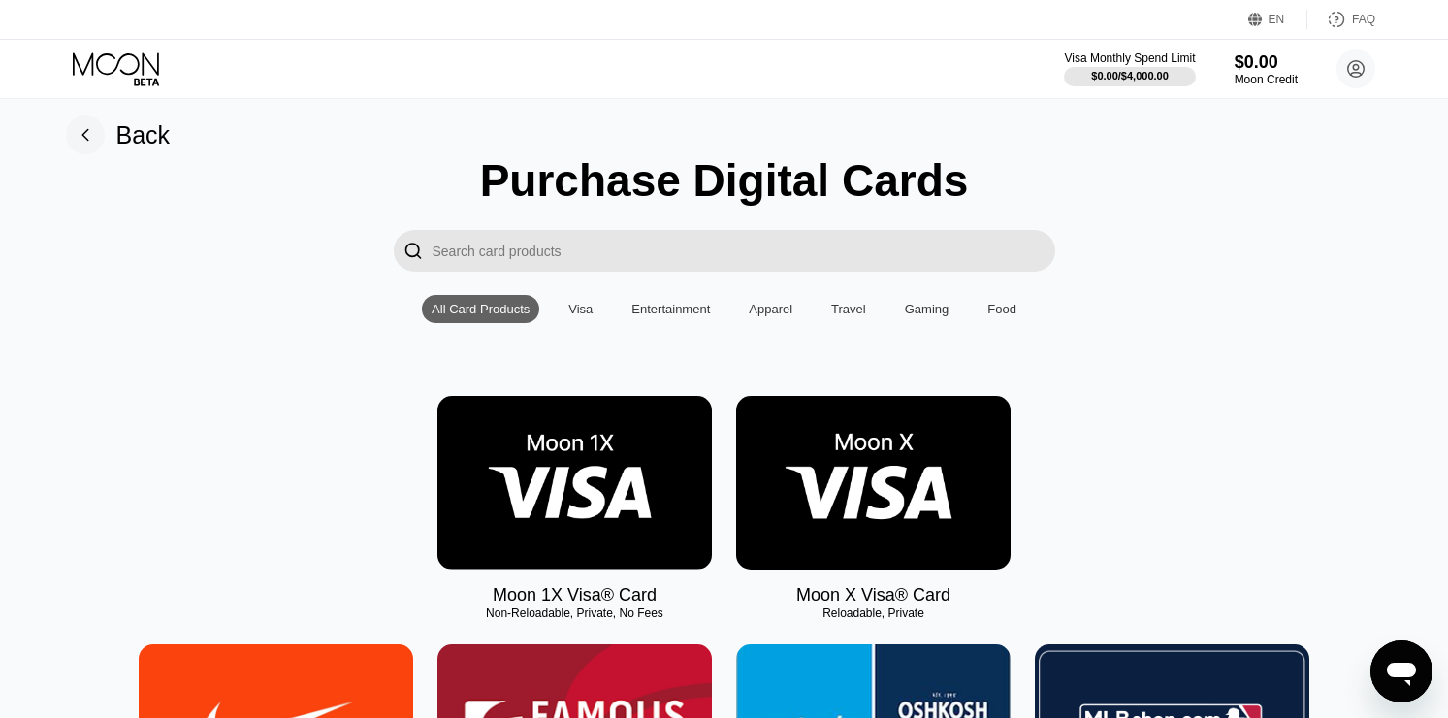
scroll to position [38, 0]
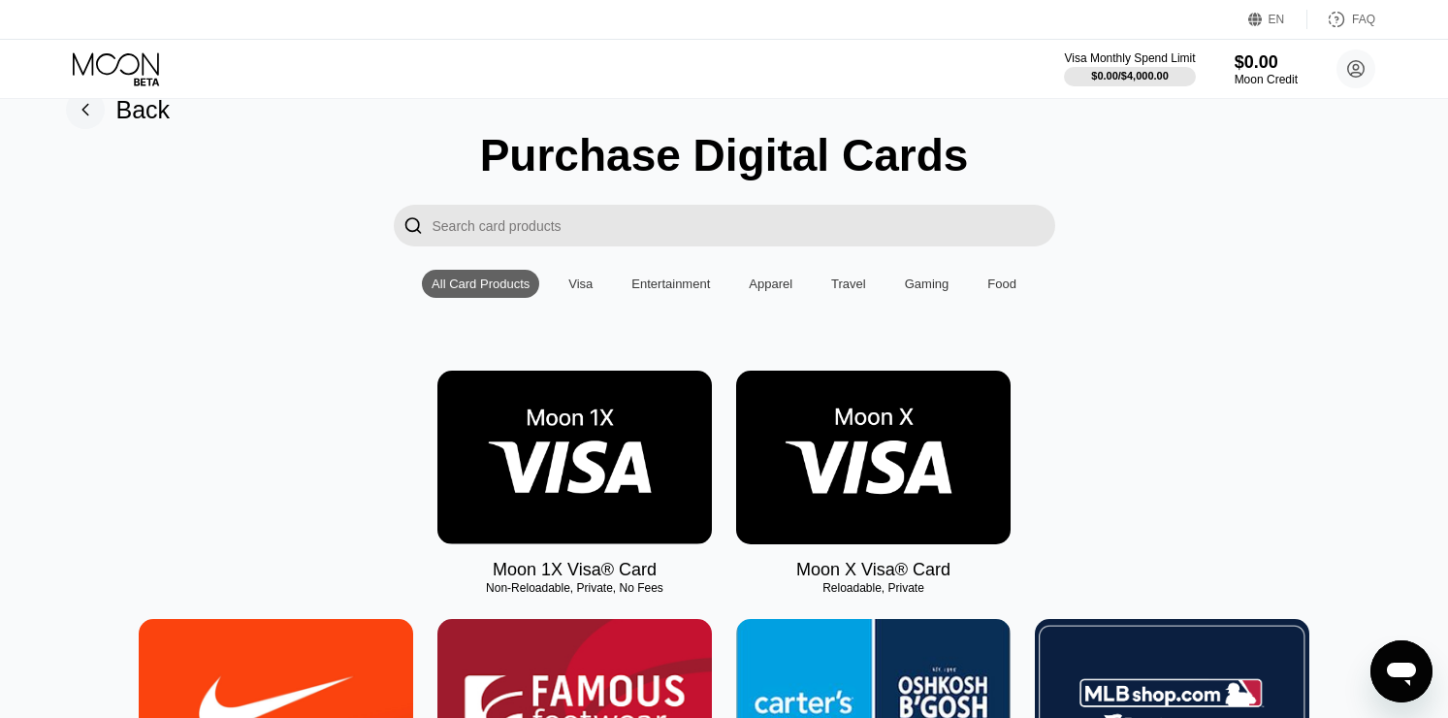
click at [864, 452] on img at bounding box center [873, 457] width 274 height 174
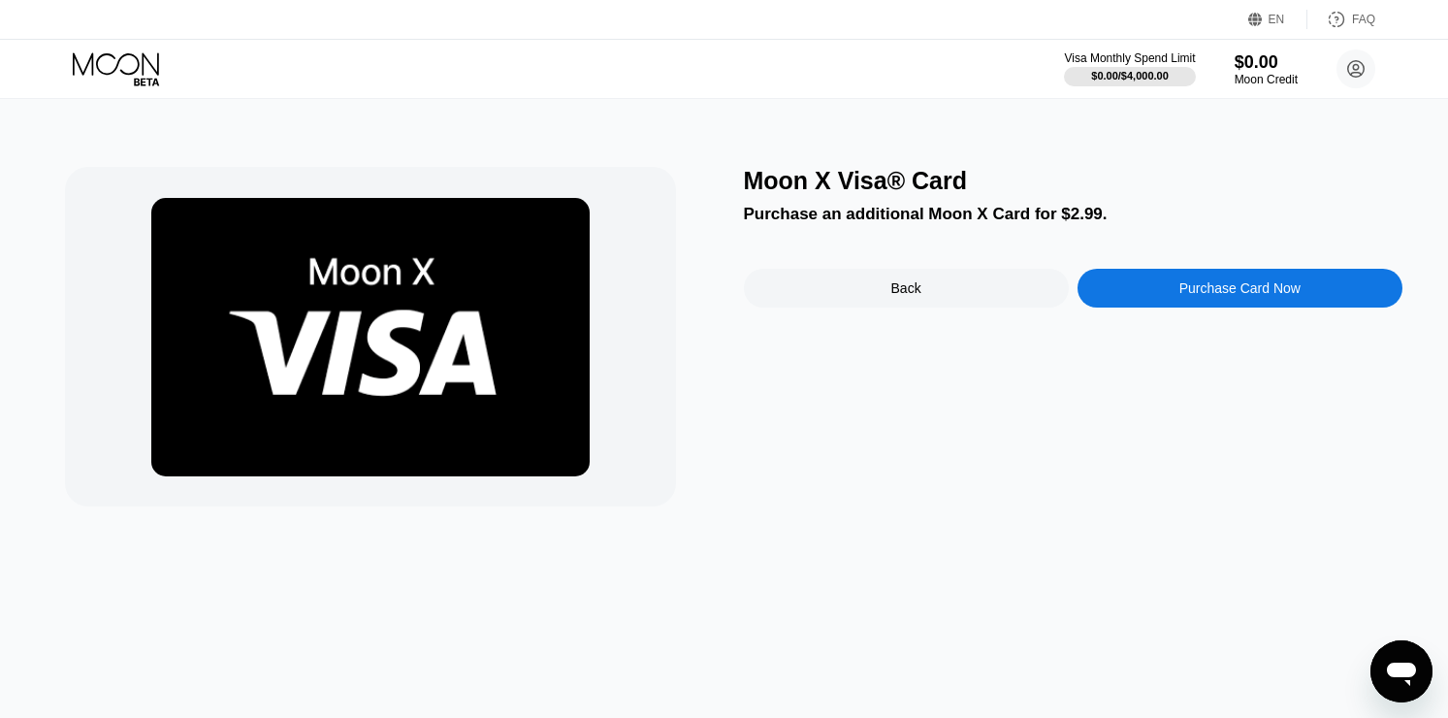
click at [353, 342] on img at bounding box center [370, 337] width 438 height 278
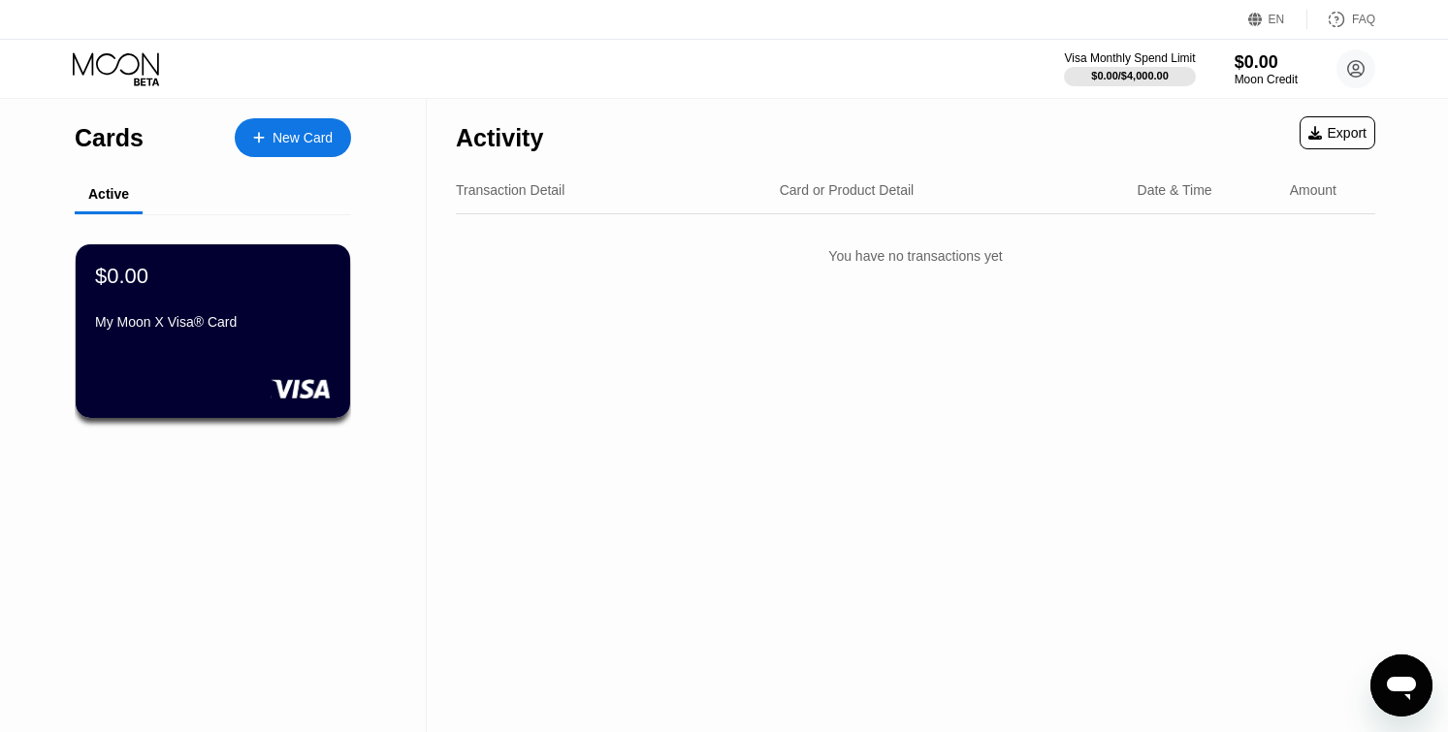
click at [302, 144] on div "New Card" at bounding box center [302, 138] width 60 height 16
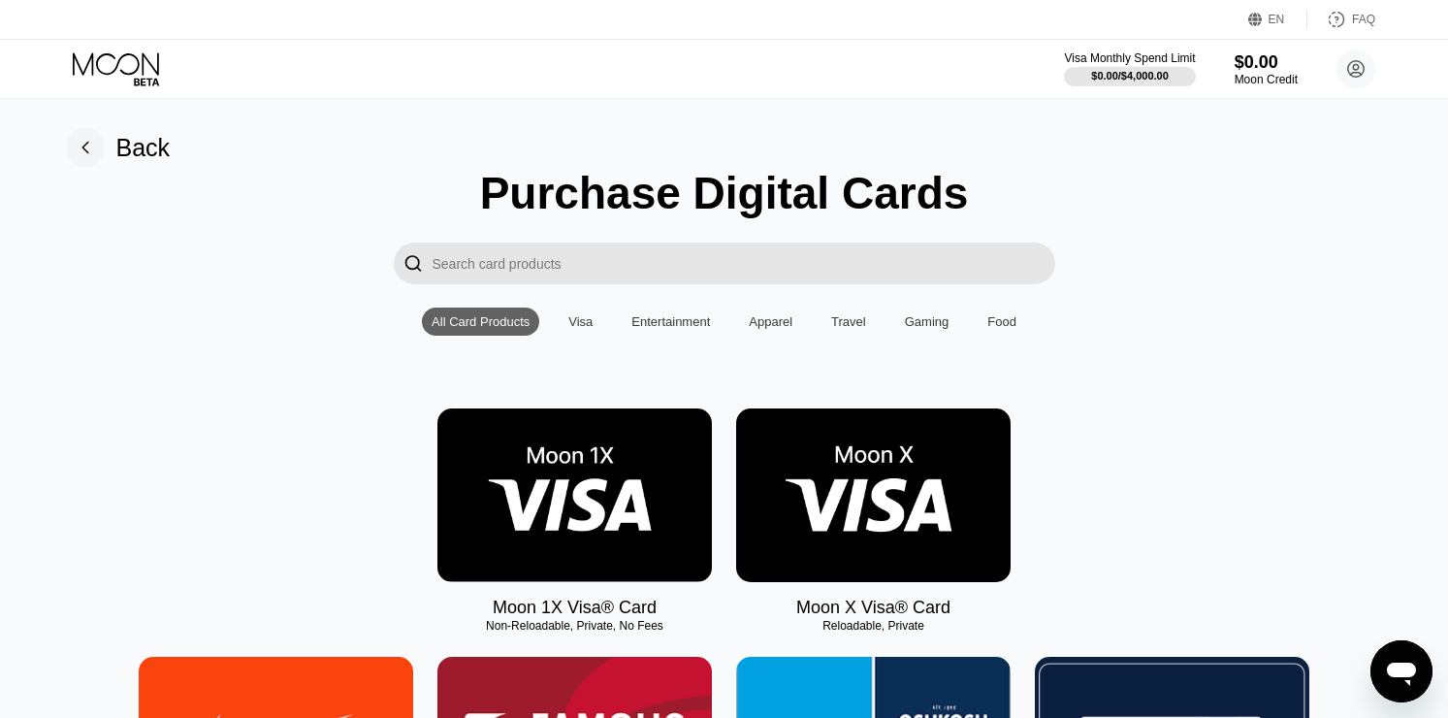
click at [81, 150] on rect at bounding box center [85, 147] width 39 height 39
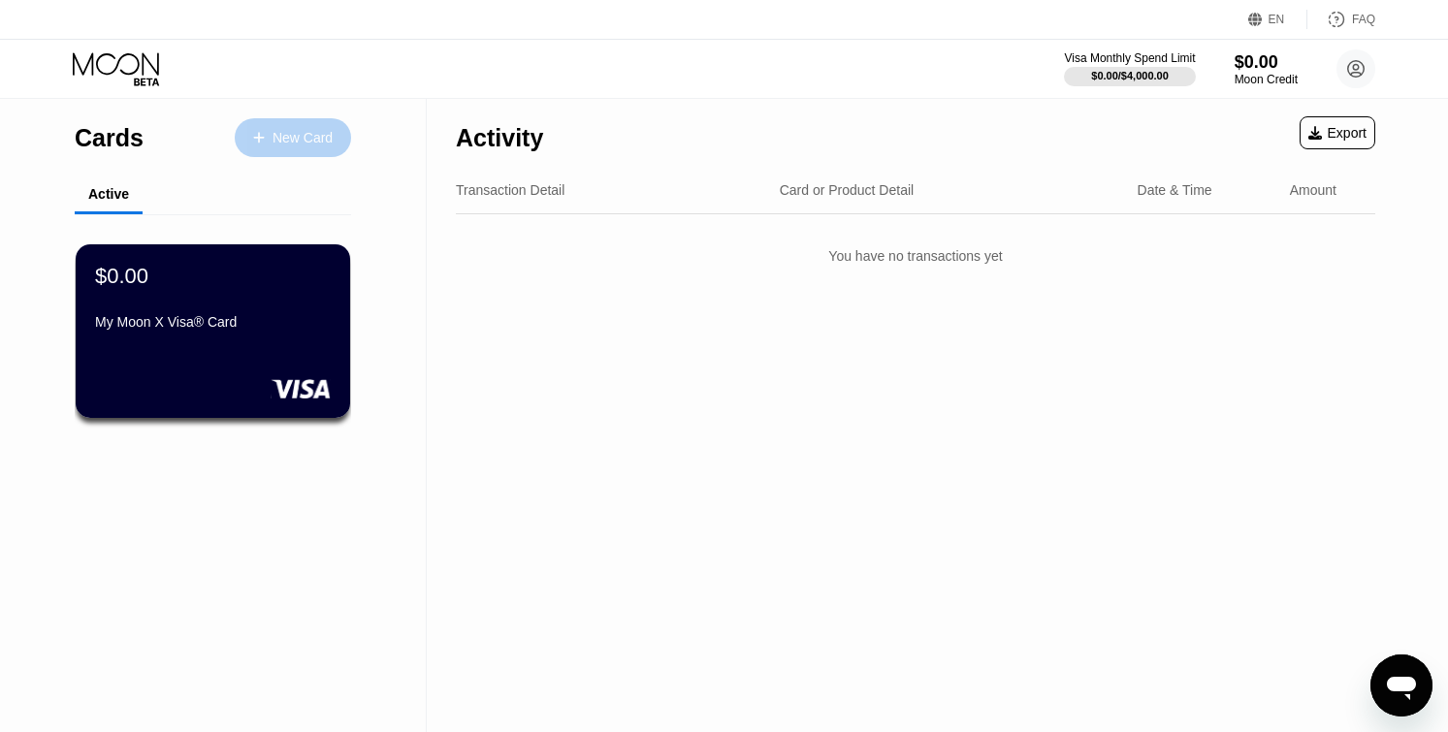
click at [298, 141] on div "New Card" at bounding box center [302, 138] width 60 height 16
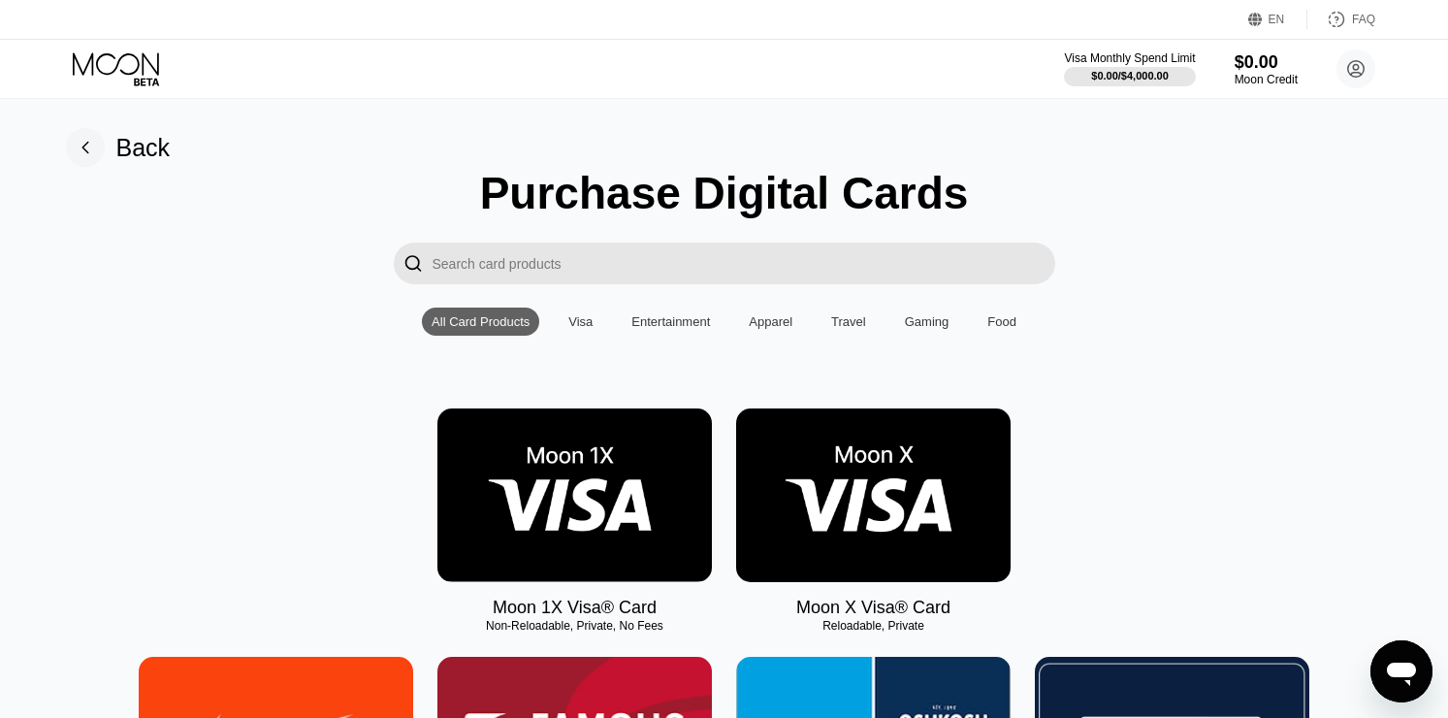
click at [911, 500] on img at bounding box center [873, 495] width 274 height 174
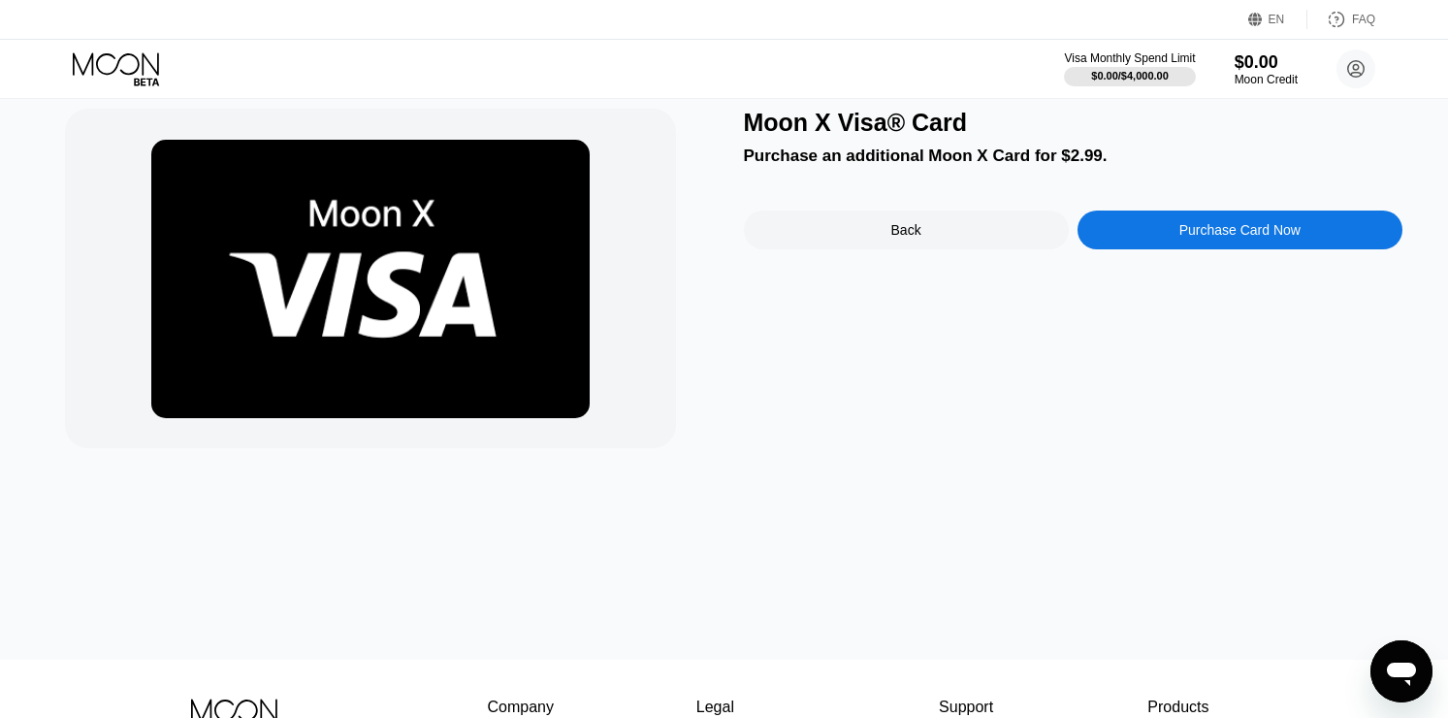
scroll to position [17, 0]
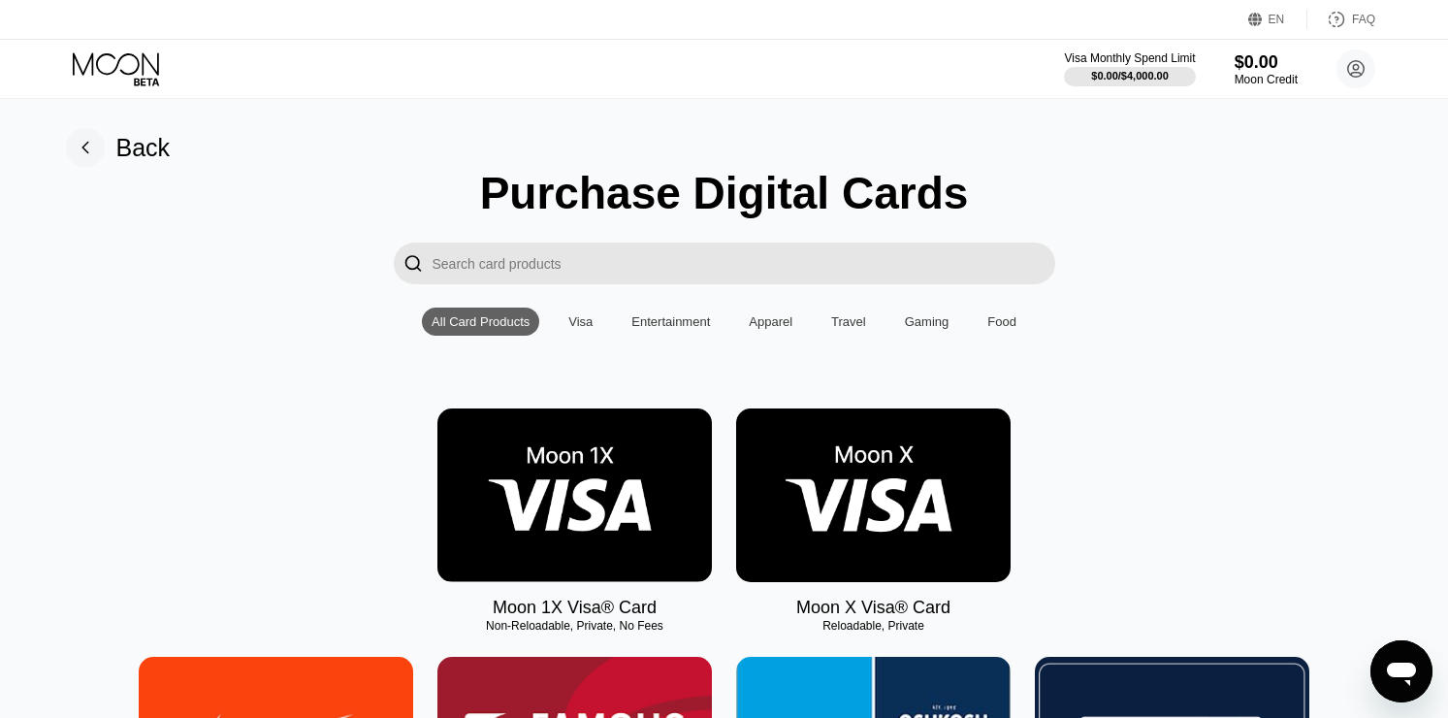
click at [123, 152] on div "Back" at bounding box center [143, 148] width 54 height 28
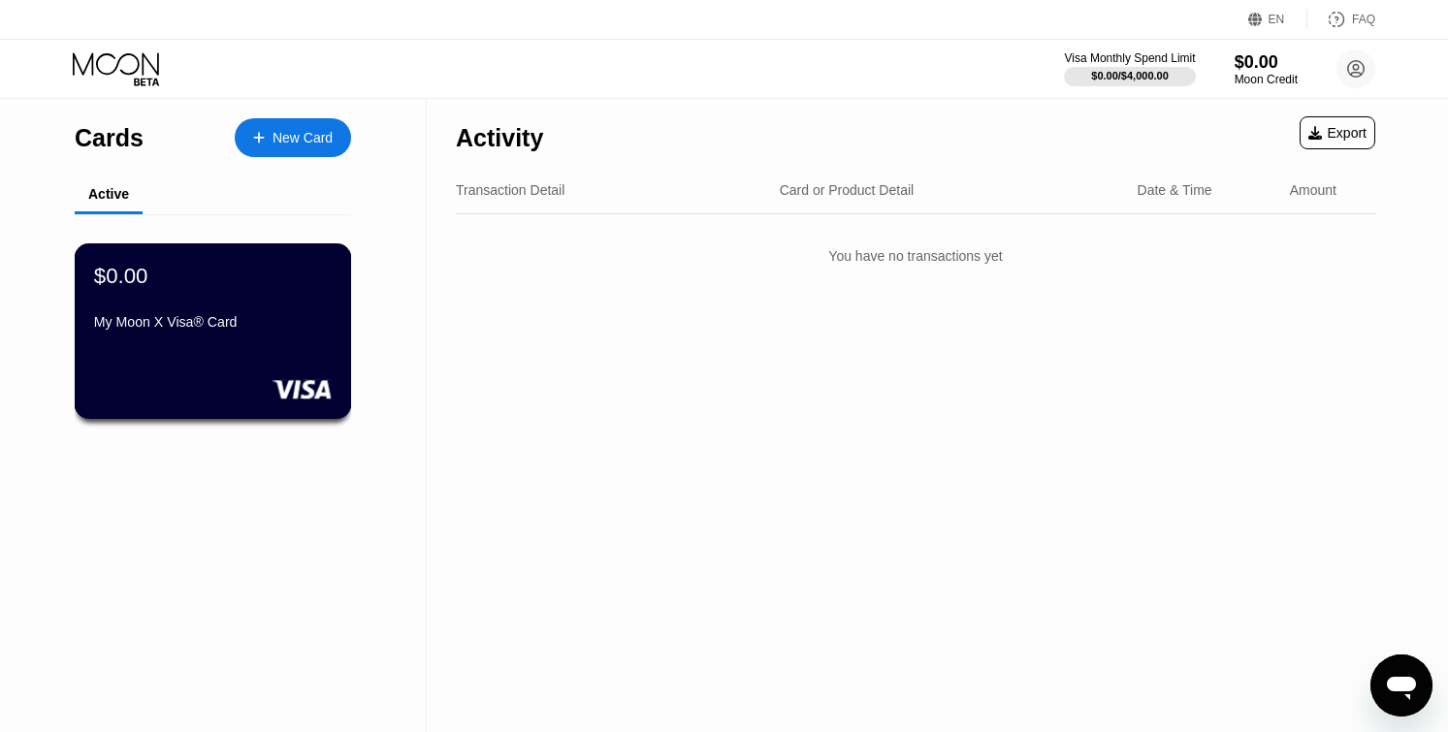
click at [254, 335] on div "My Moon X Visa® Card" at bounding box center [213, 325] width 238 height 23
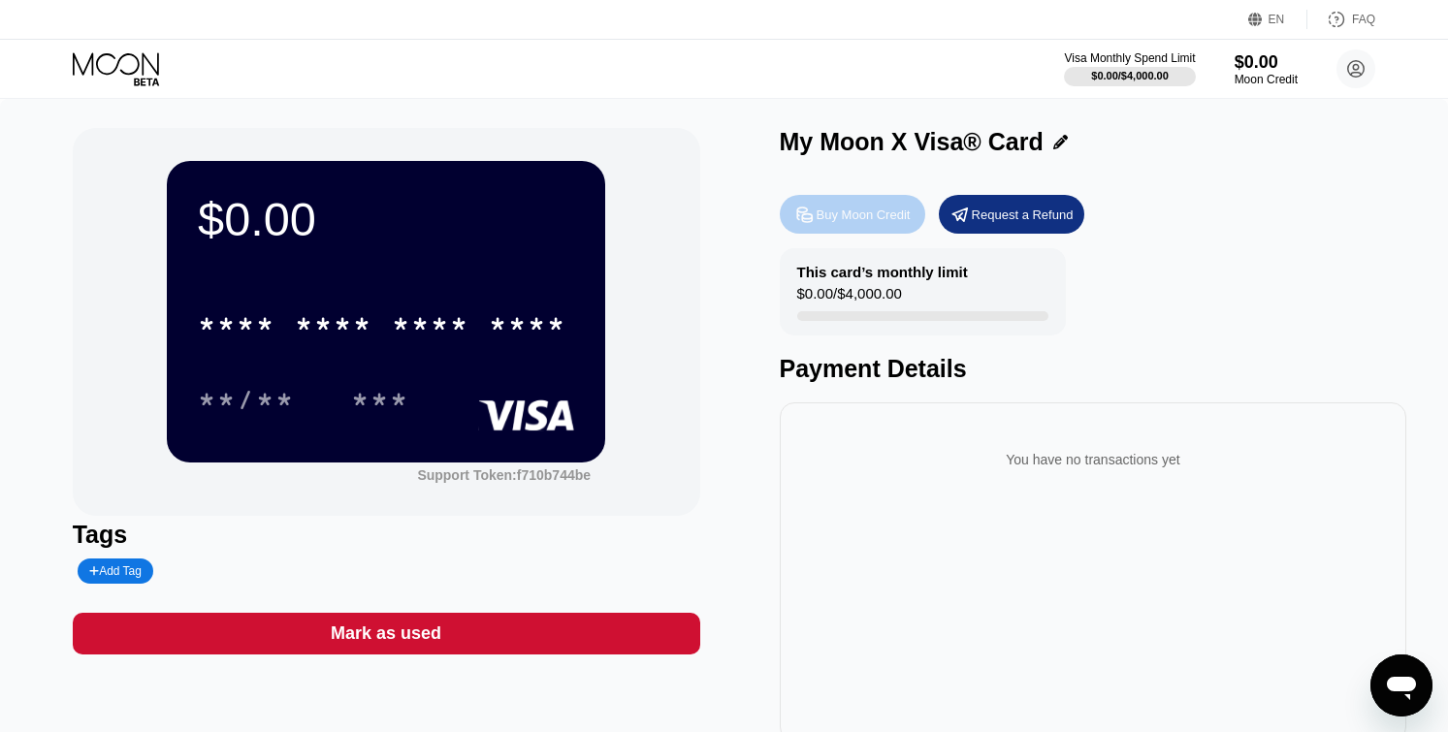
click at [879, 210] on div "Buy Moon Credit" at bounding box center [863, 215] width 94 height 16
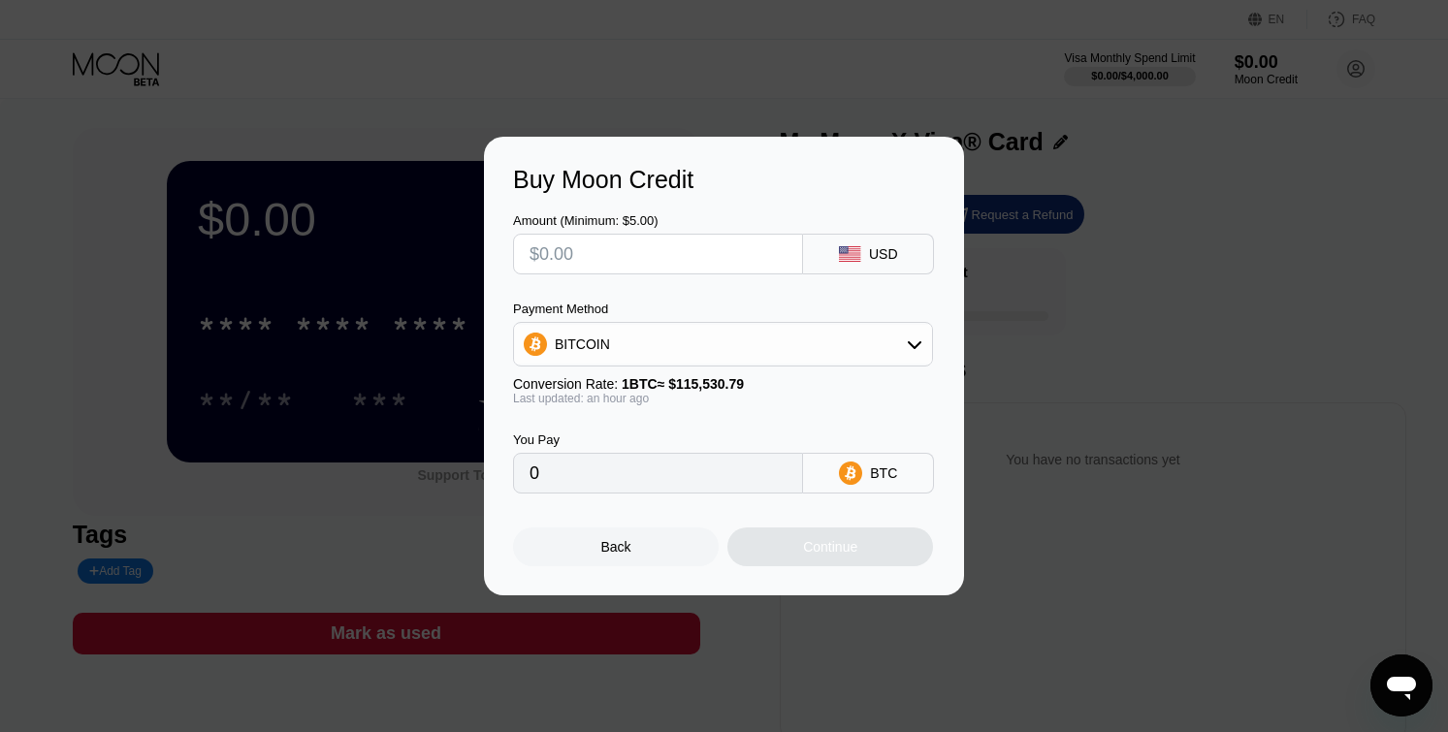
click at [715, 251] on input "text" at bounding box center [657, 254] width 257 height 39
type input "$5"
click at [752, 363] on div "BITCOIN" at bounding box center [723, 344] width 418 height 39
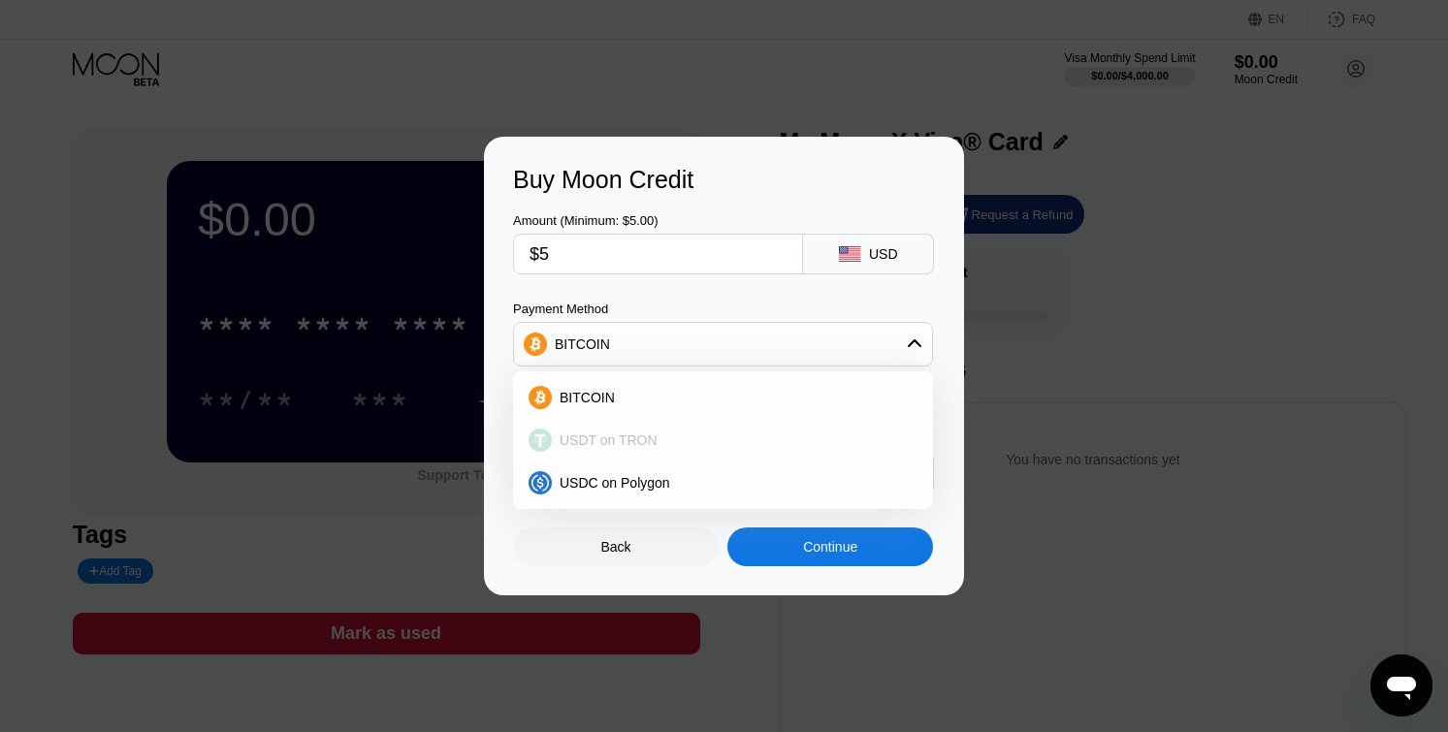
click at [688, 425] on div "USDT on TRON" at bounding box center [723, 440] width 408 height 39
type input "5.05"
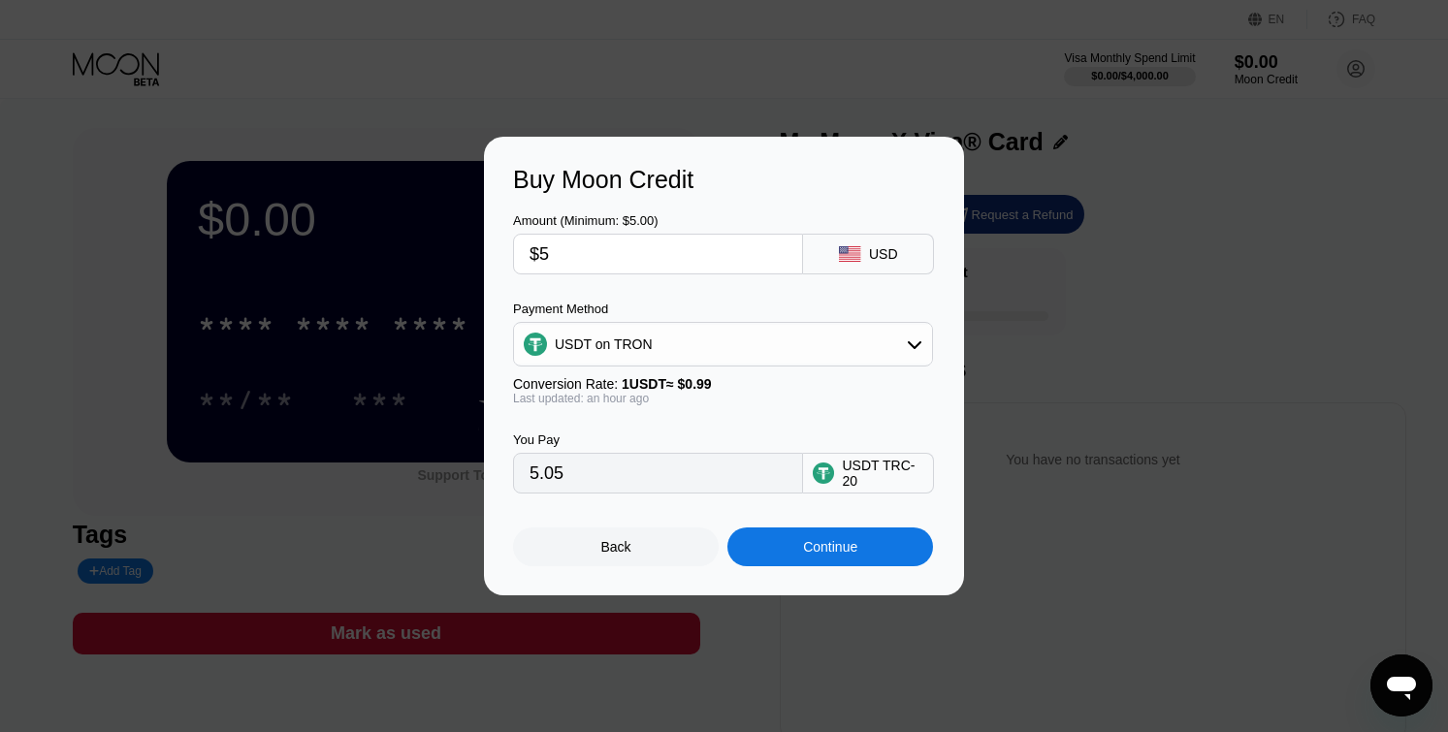
click at [612, 249] on input "$5" at bounding box center [657, 254] width 257 height 39
type input "$2"
type input "2.02"
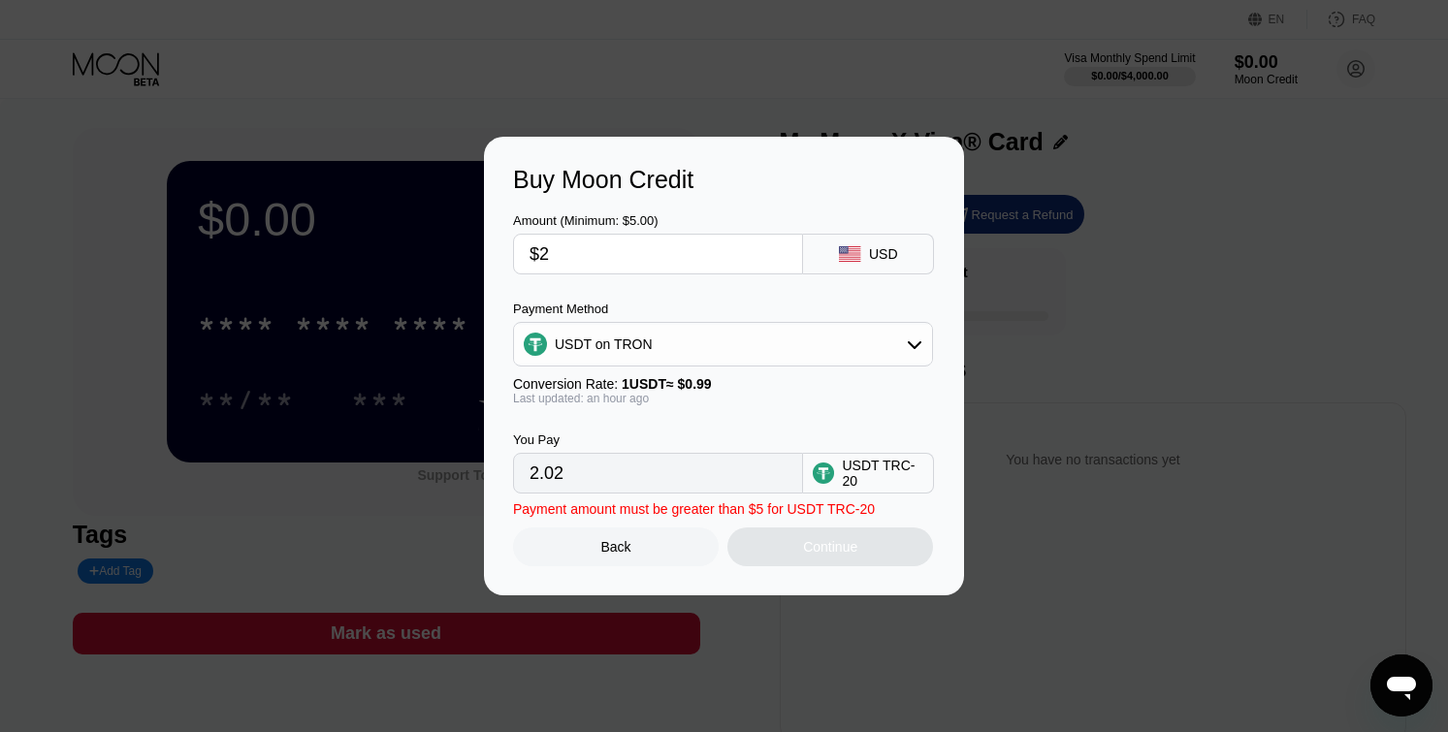
type input "$20"
type input "20.20"
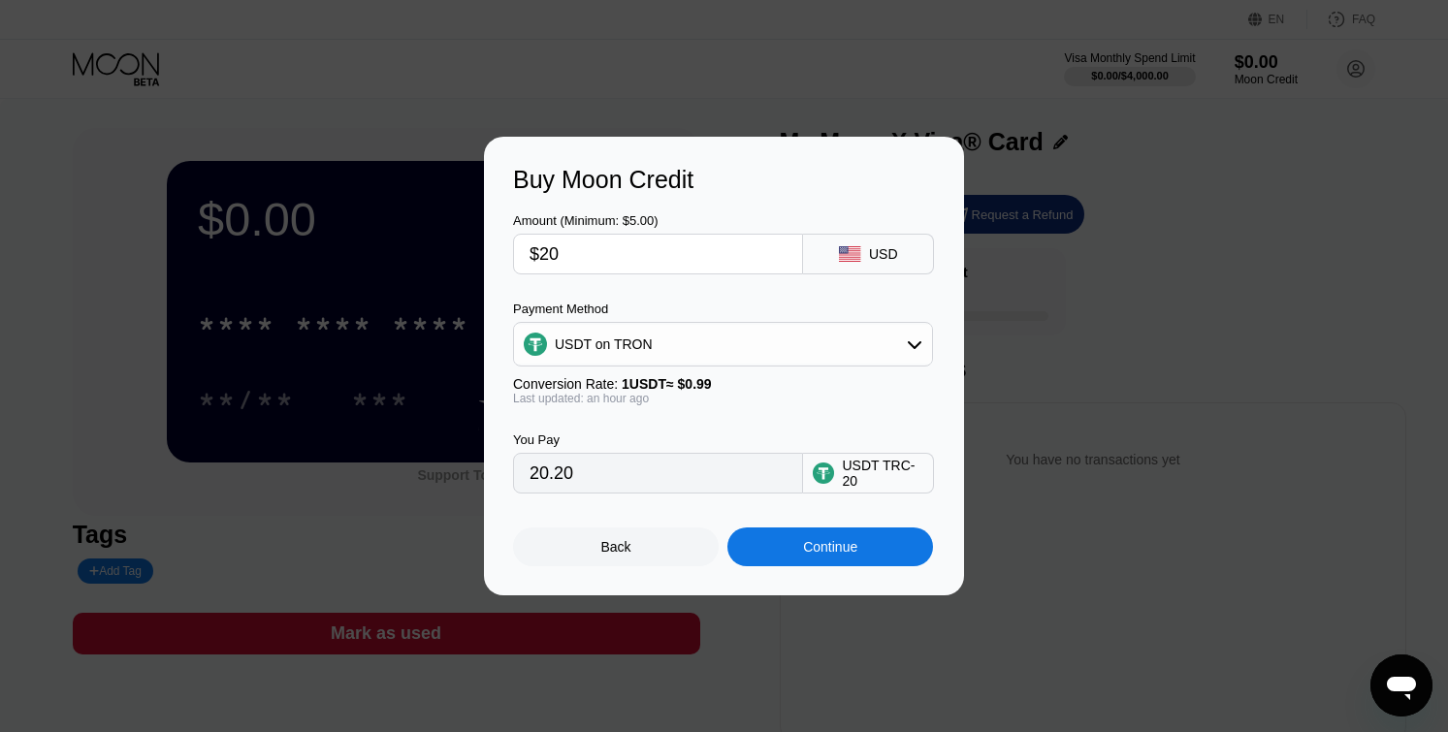
type input "$20"
click at [624, 559] on div "Back" at bounding box center [616, 547] width 206 height 39
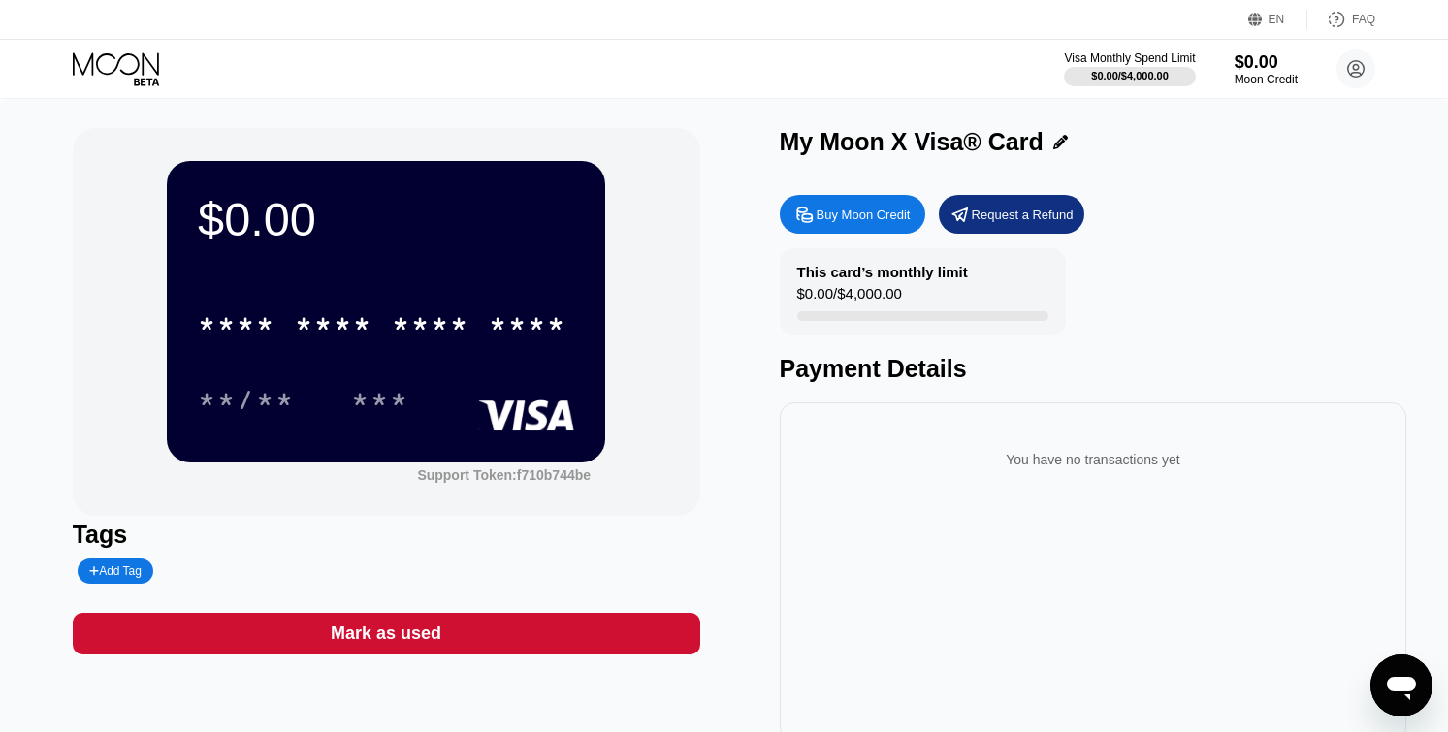
click at [103, 72] on icon at bounding box center [118, 69] width 90 height 34
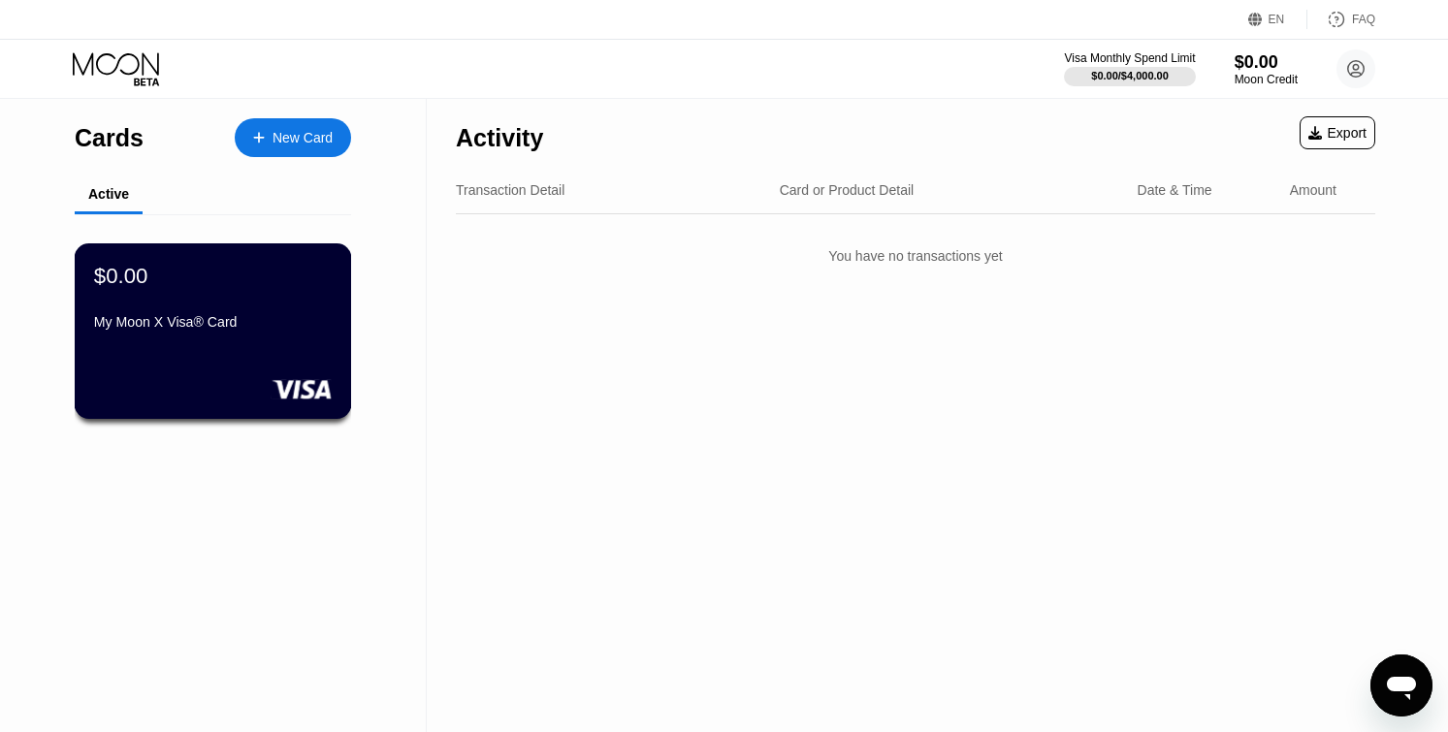
click at [225, 324] on div "My Moon X Visa® Card" at bounding box center [213, 322] width 238 height 16
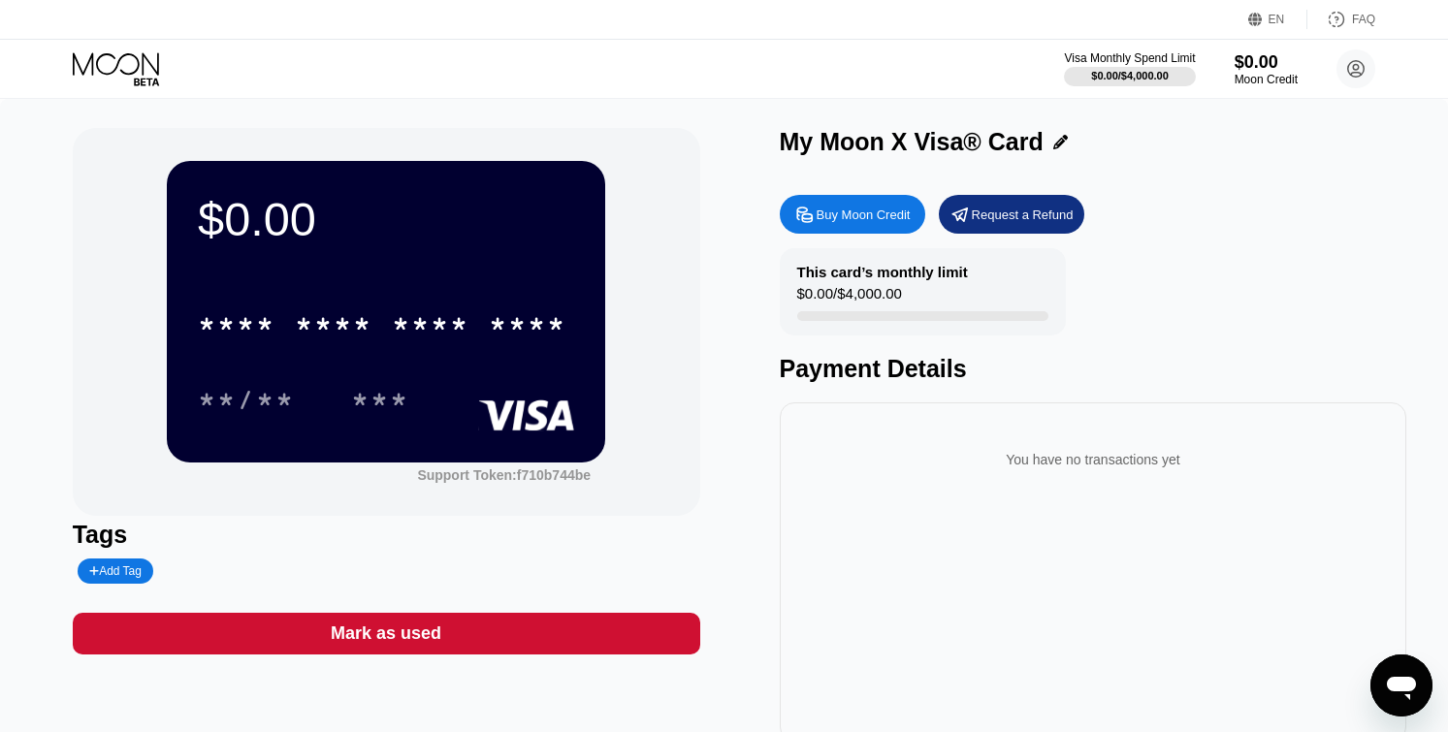
click at [1407, 706] on div "Apri finestra di messaggistica" at bounding box center [1401, 685] width 58 height 58
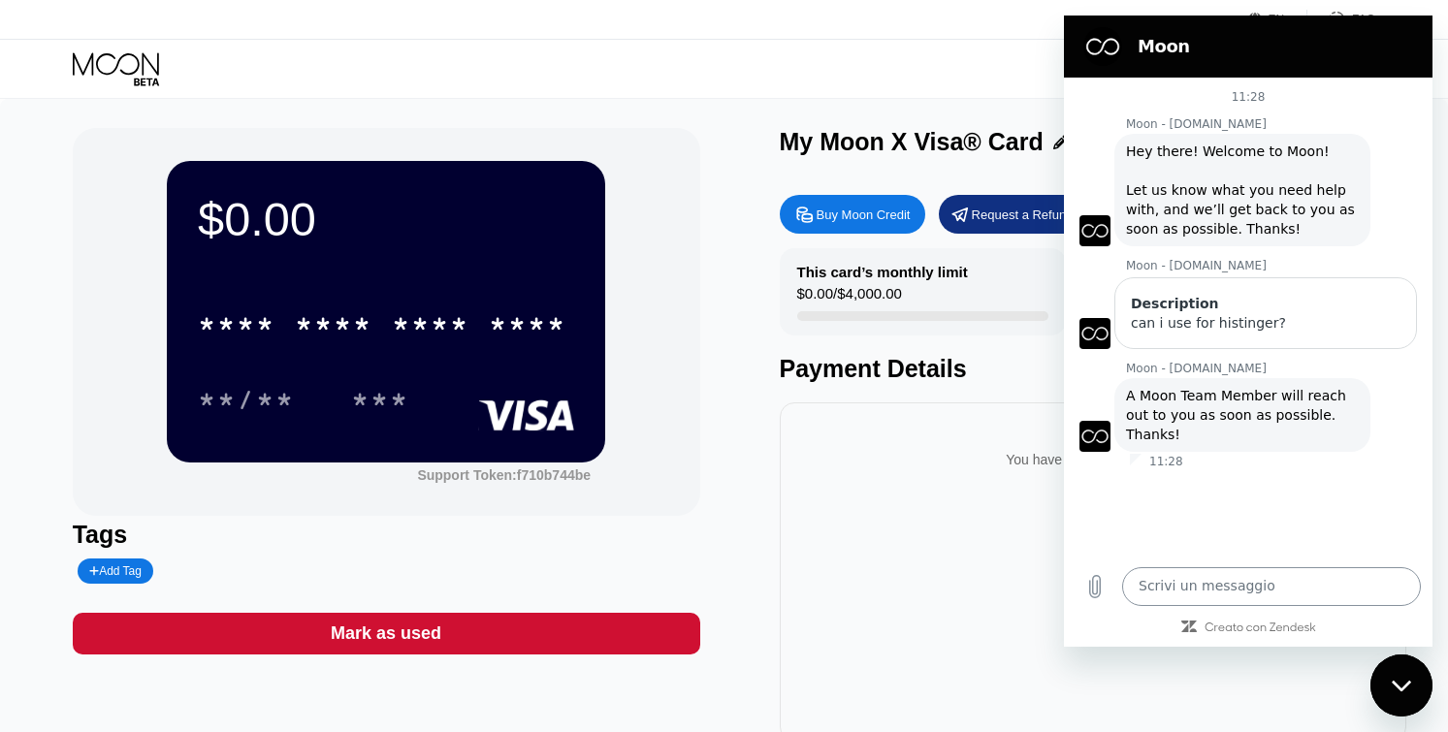
click at [1260, 587] on textarea at bounding box center [1271, 586] width 299 height 39
click at [1397, 670] on div "Chiudi la finestra di messaggistica" at bounding box center [1401, 685] width 58 height 58
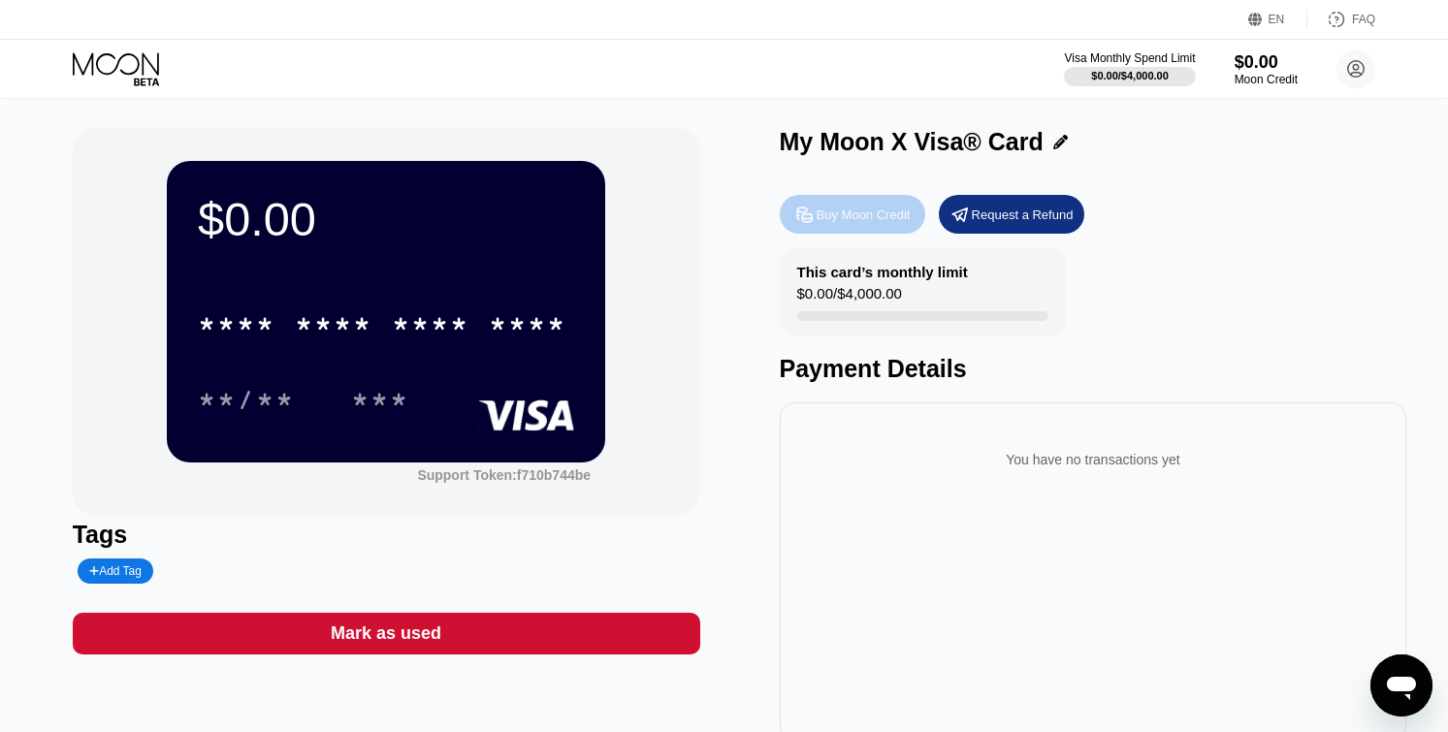
click at [899, 218] on div "Buy Moon Credit" at bounding box center [863, 215] width 94 height 16
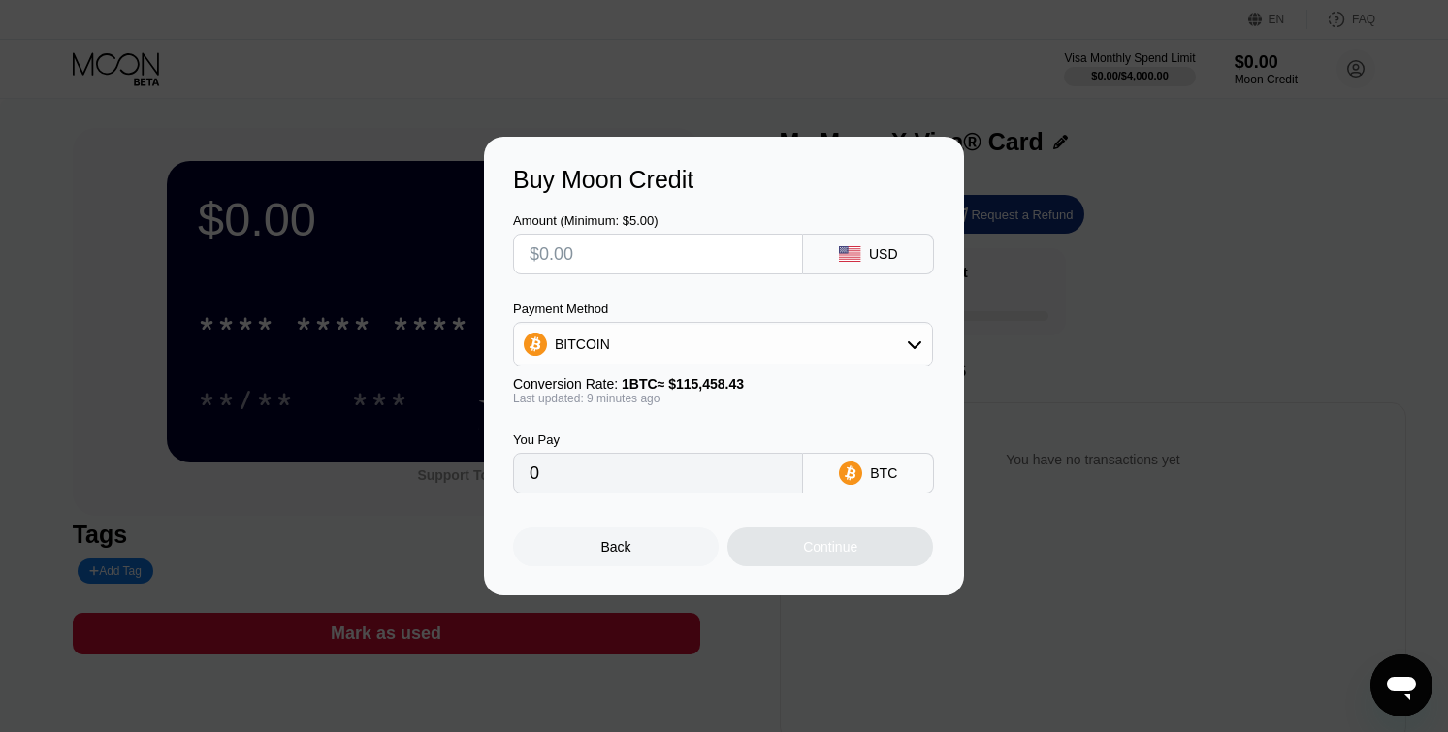
click at [767, 339] on div "BITCOIN" at bounding box center [723, 344] width 418 height 39
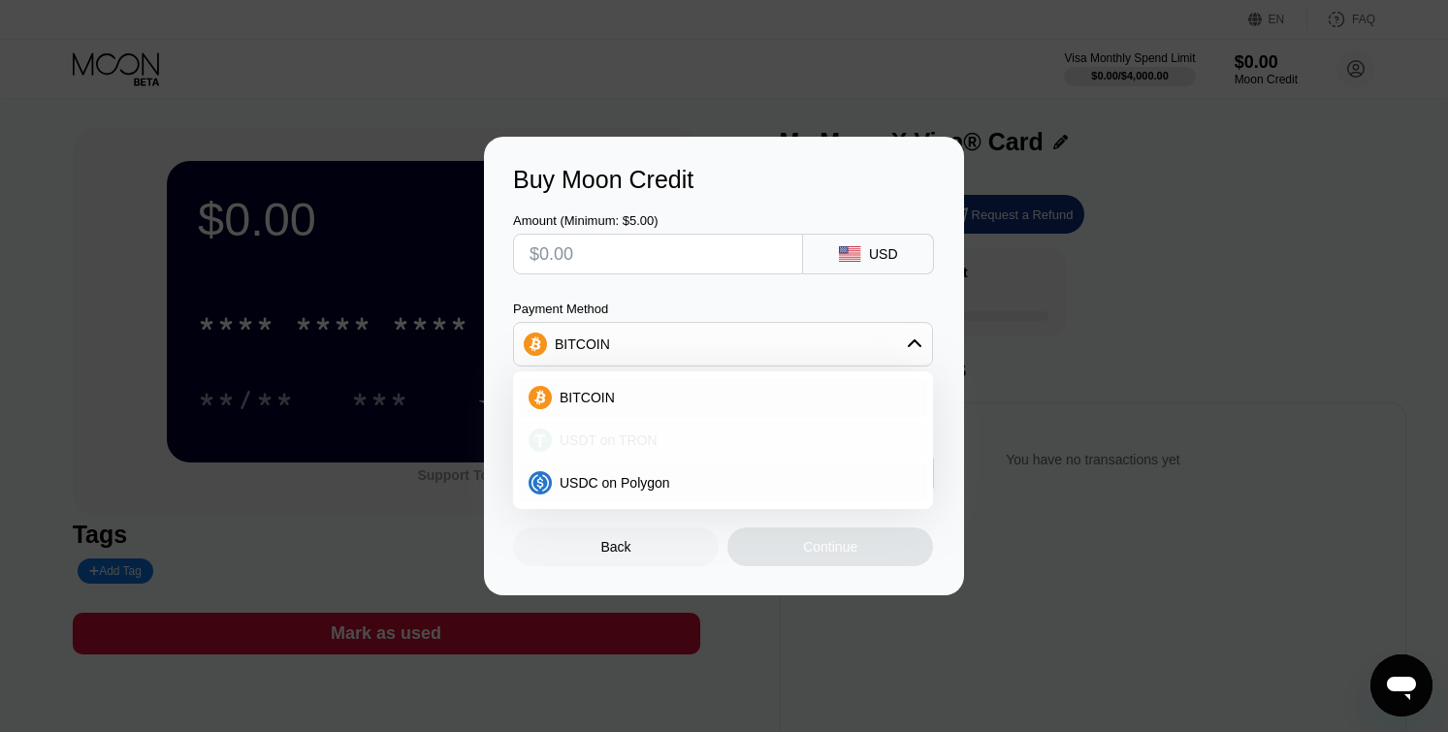
click at [662, 431] on div "USDT on TRON" at bounding box center [723, 440] width 408 height 39
type input "0.00"
